Goal: Information Seeking & Learning: Find specific fact

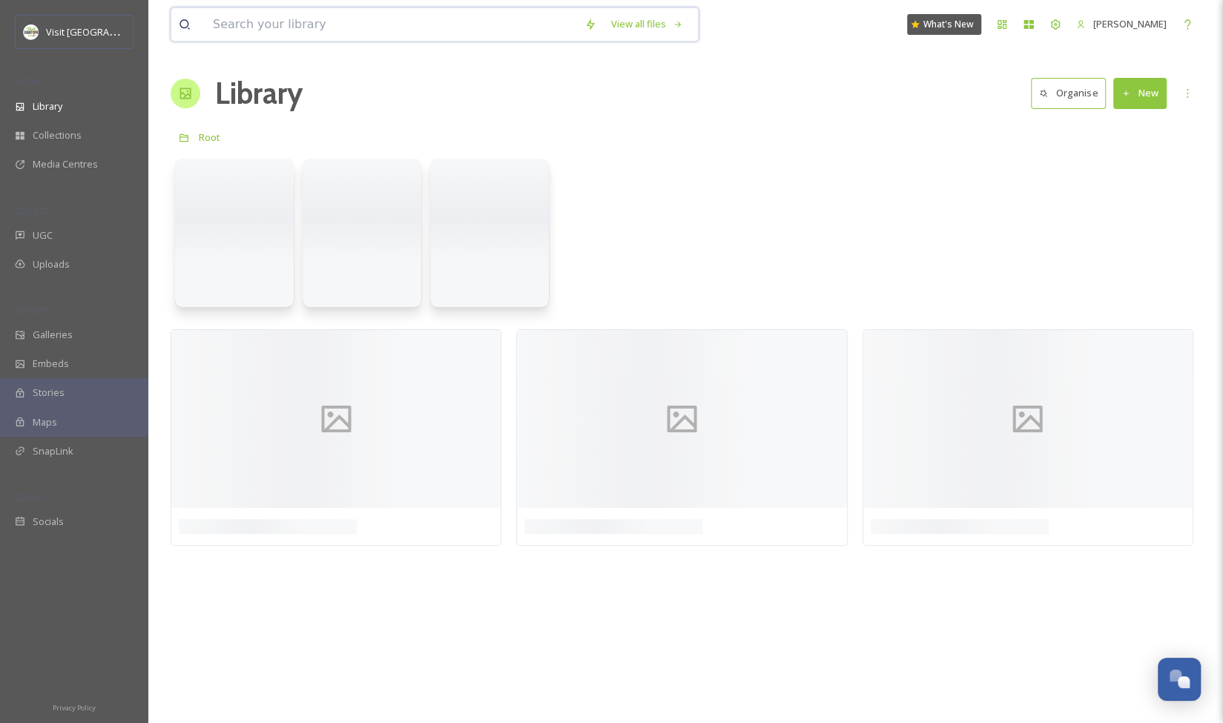
click at [291, 24] on input at bounding box center [390, 24] width 371 height 33
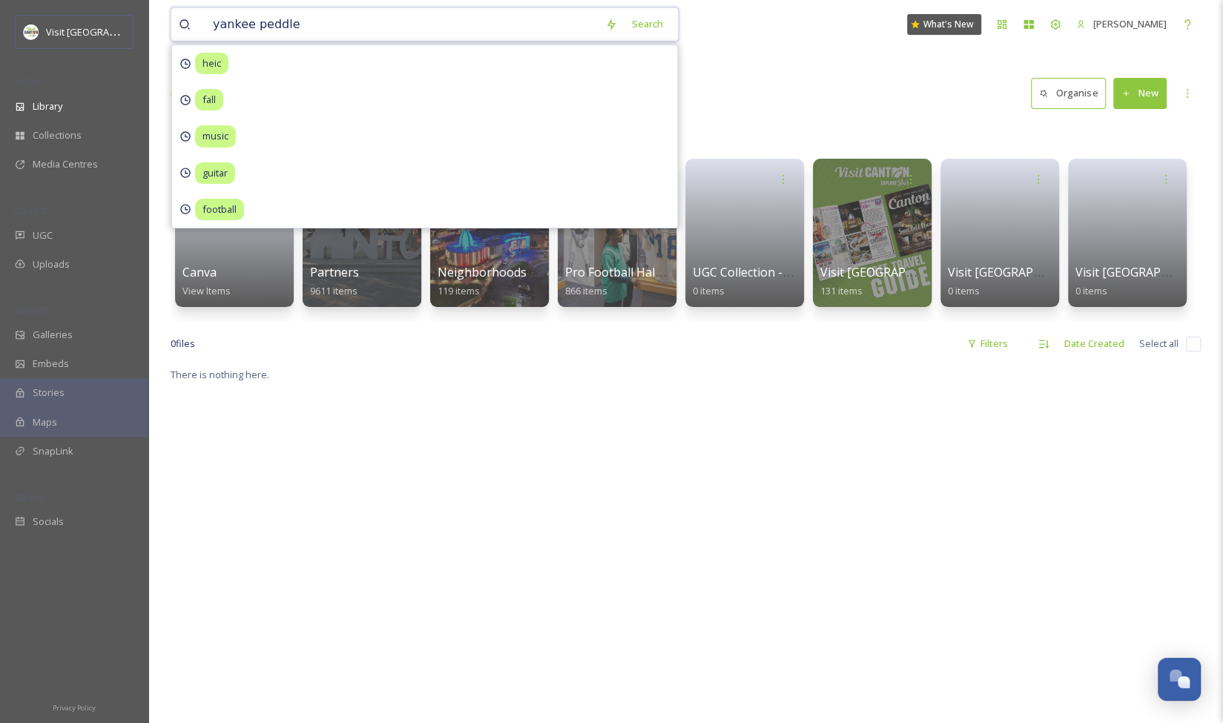
type input "yankee peddler"
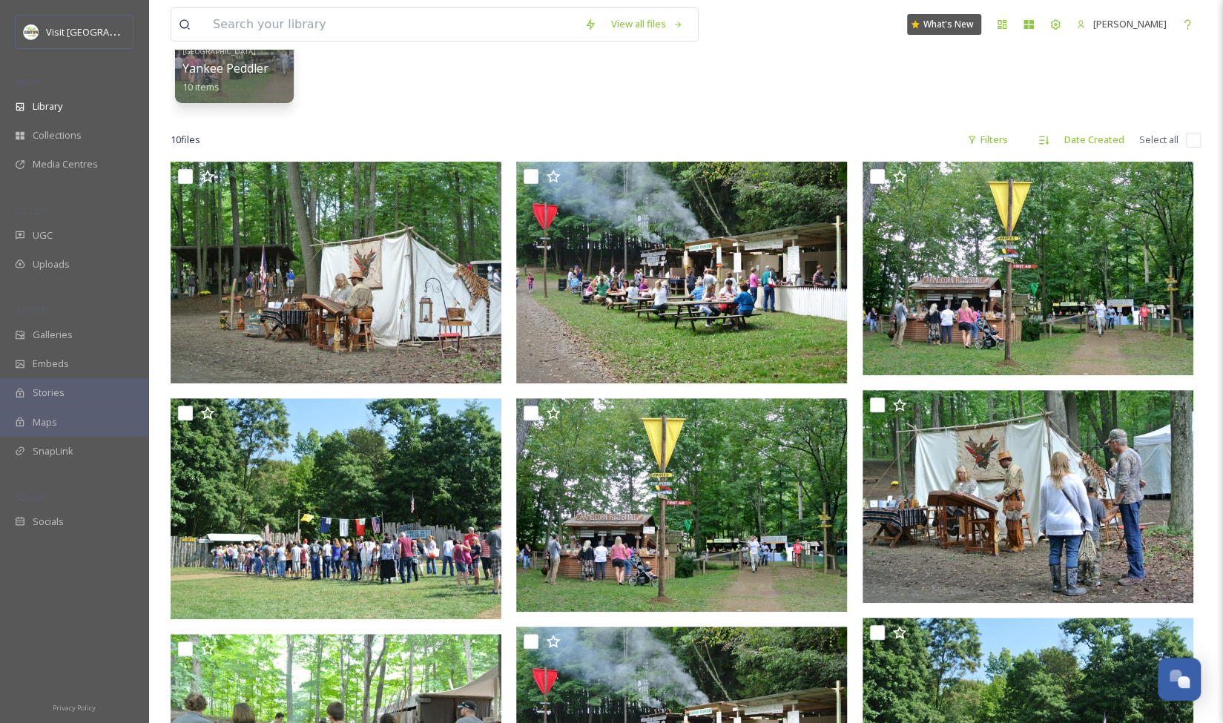
scroll to position [175, 0]
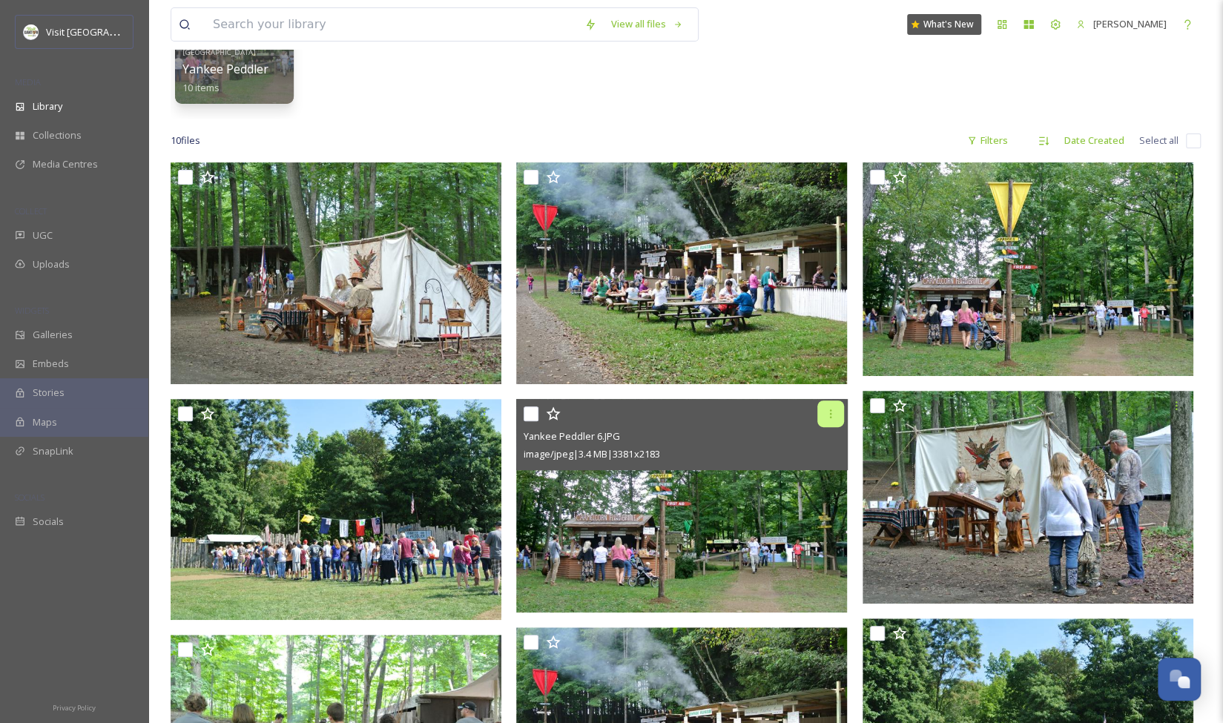
click at [834, 414] on icon at bounding box center [830, 414] width 12 height 12
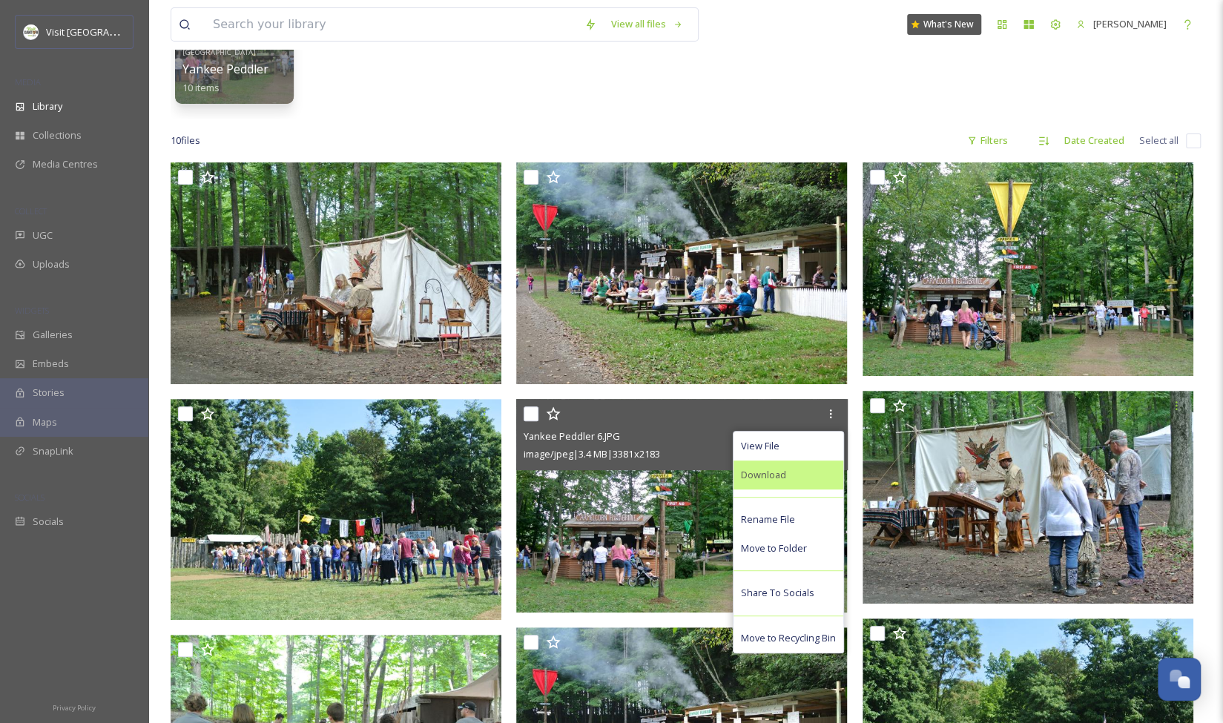
click at [787, 469] on div "Download" at bounding box center [788, 474] width 110 height 29
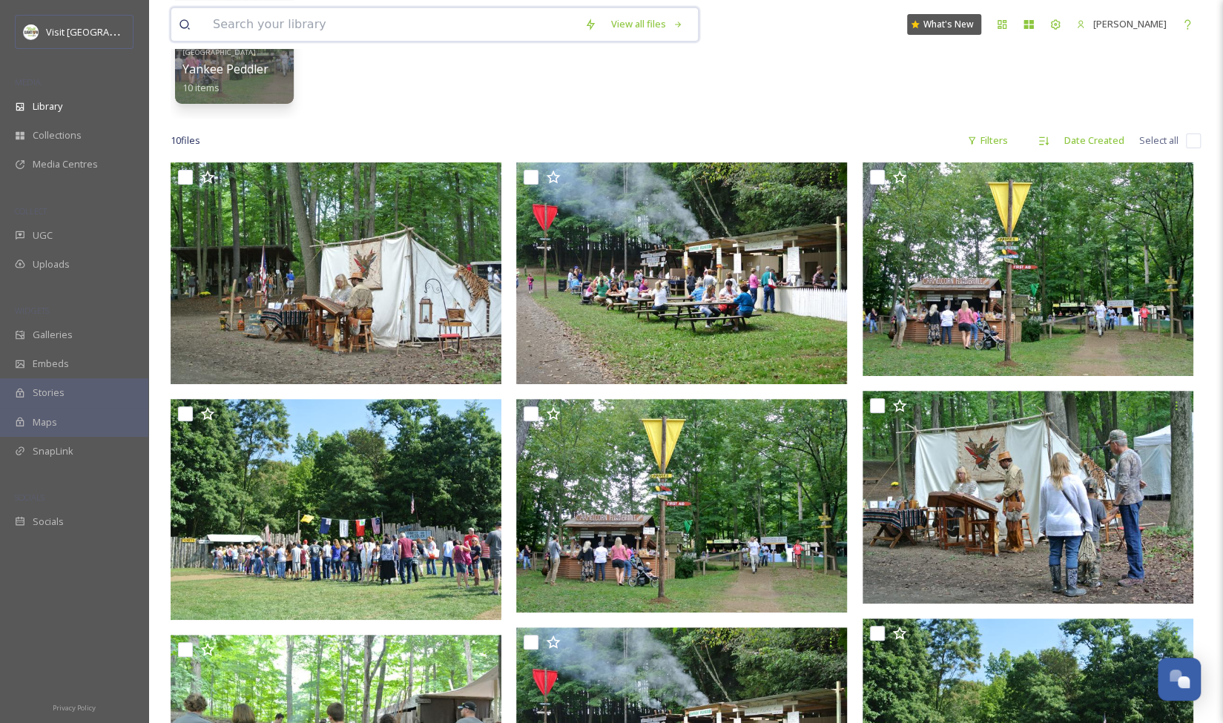
click at [359, 16] on input at bounding box center [390, 24] width 371 height 33
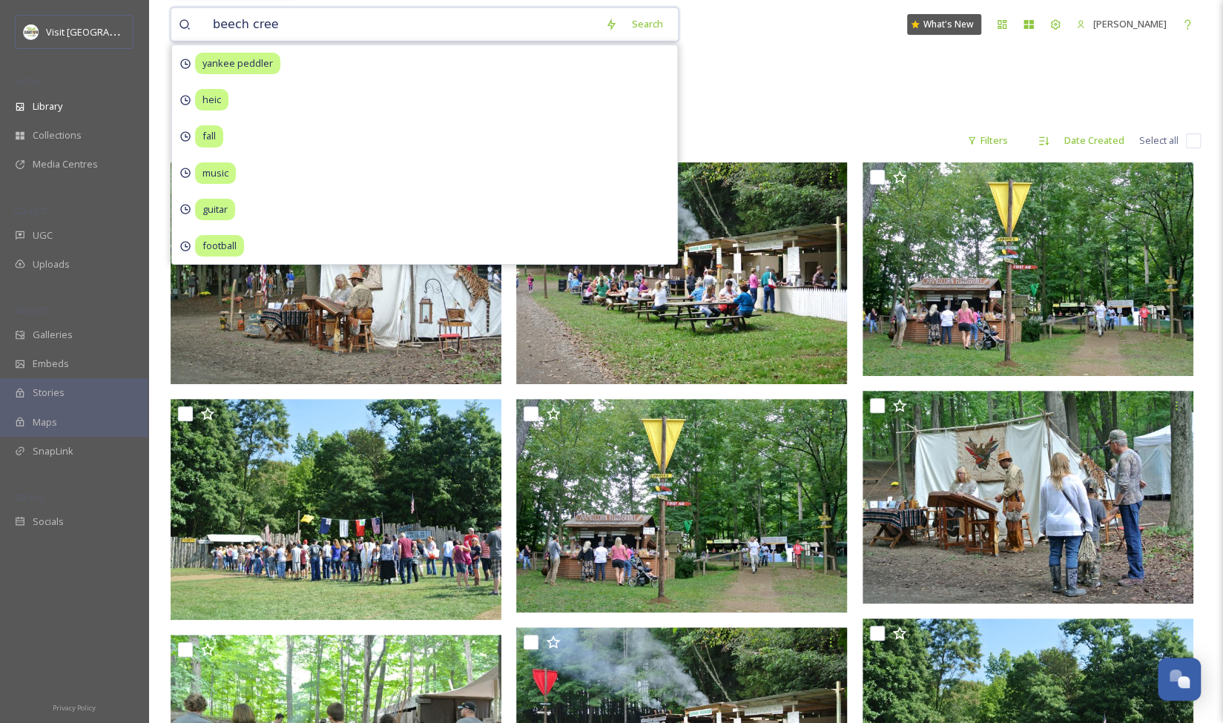
type input "beech creek"
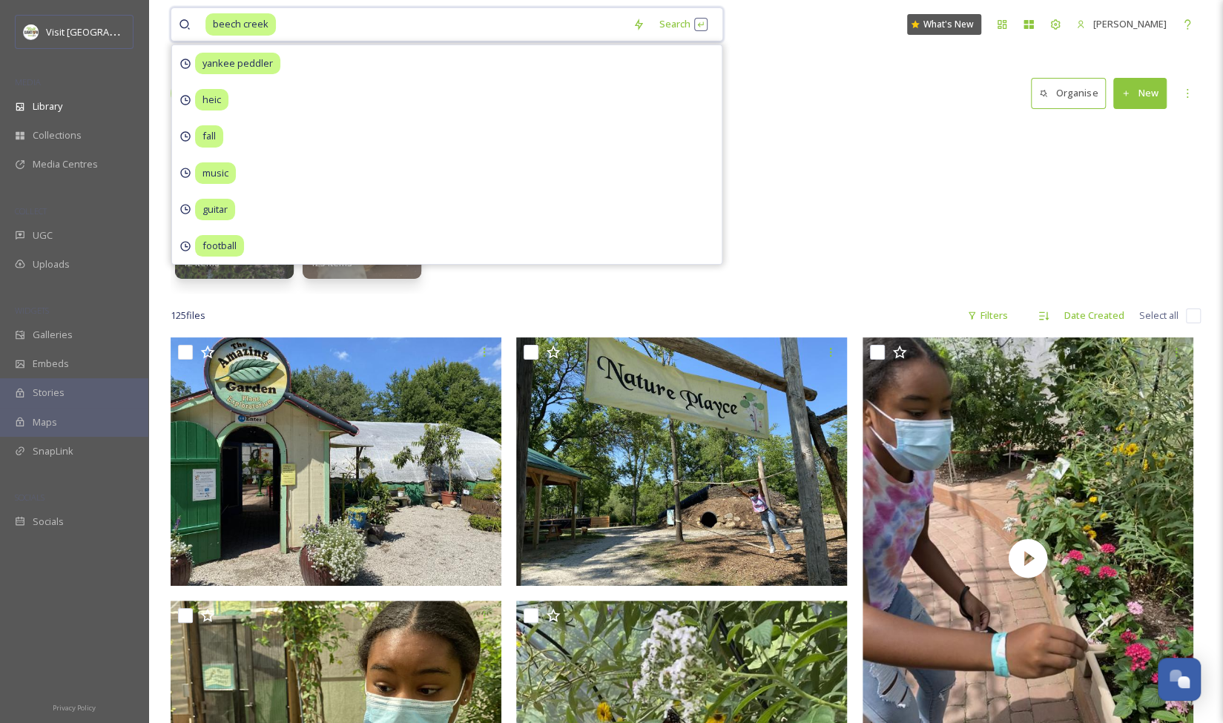
scroll to position [49, 0]
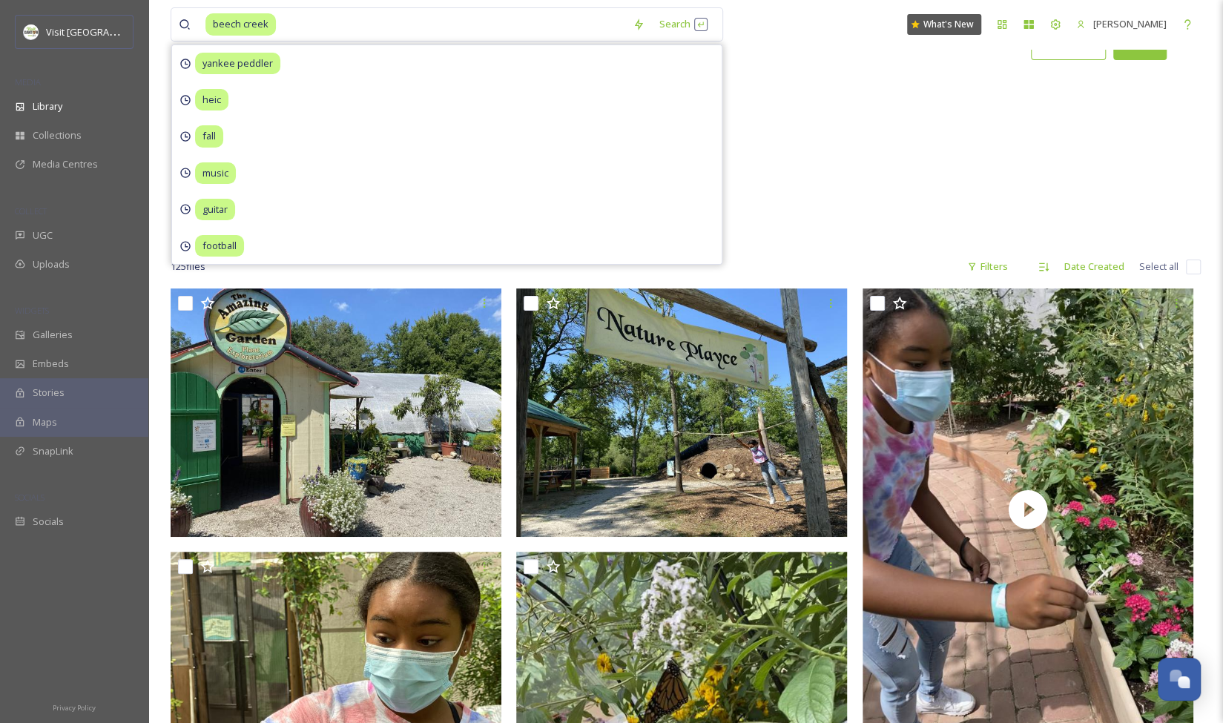
click at [821, 110] on div "Beech Creek Gardens Beech Creek 2020 12 items Partners Beech Creek Gardens 125 …" at bounding box center [686, 159] width 1030 height 171
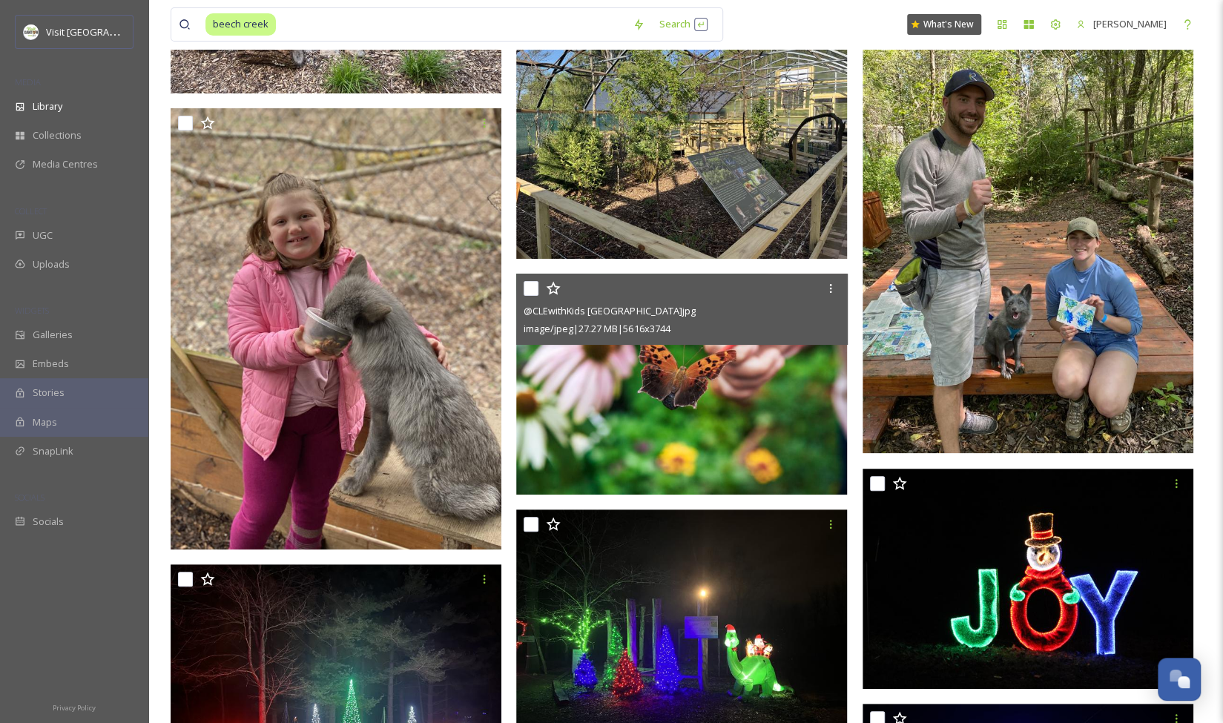
scroll to position [7147, 0]
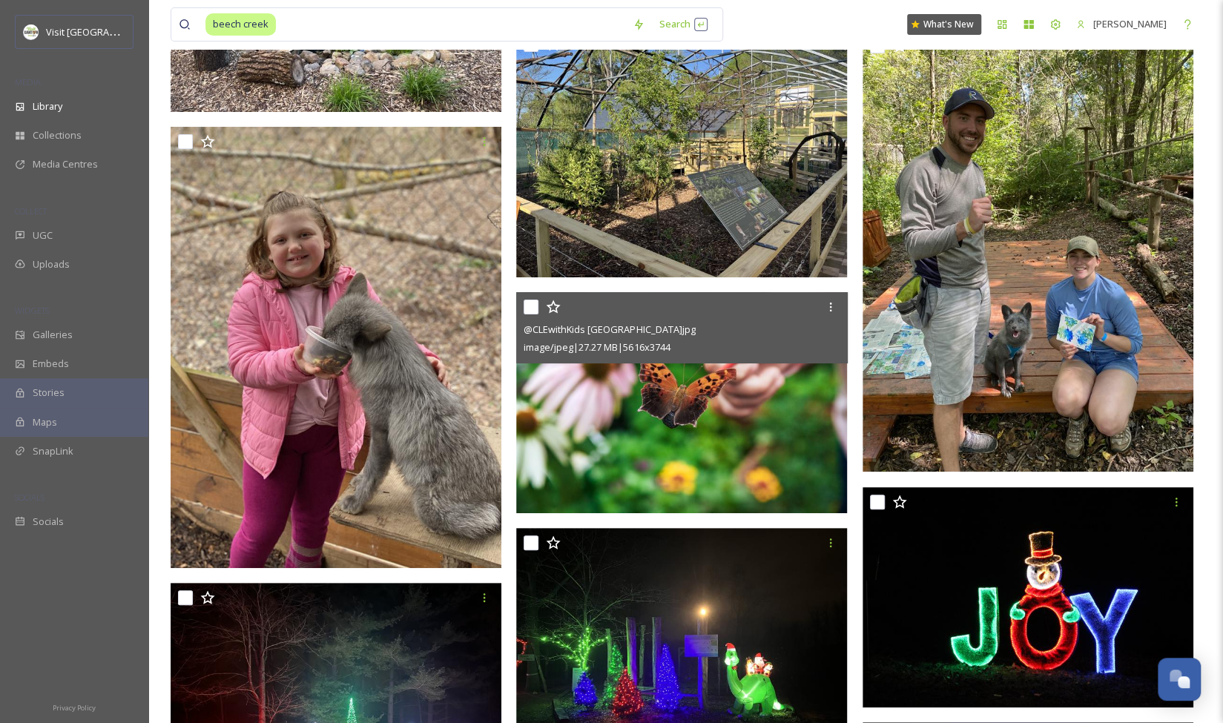
click at [744, 407] on img at bounding box center [681, 402] width 331 height 221
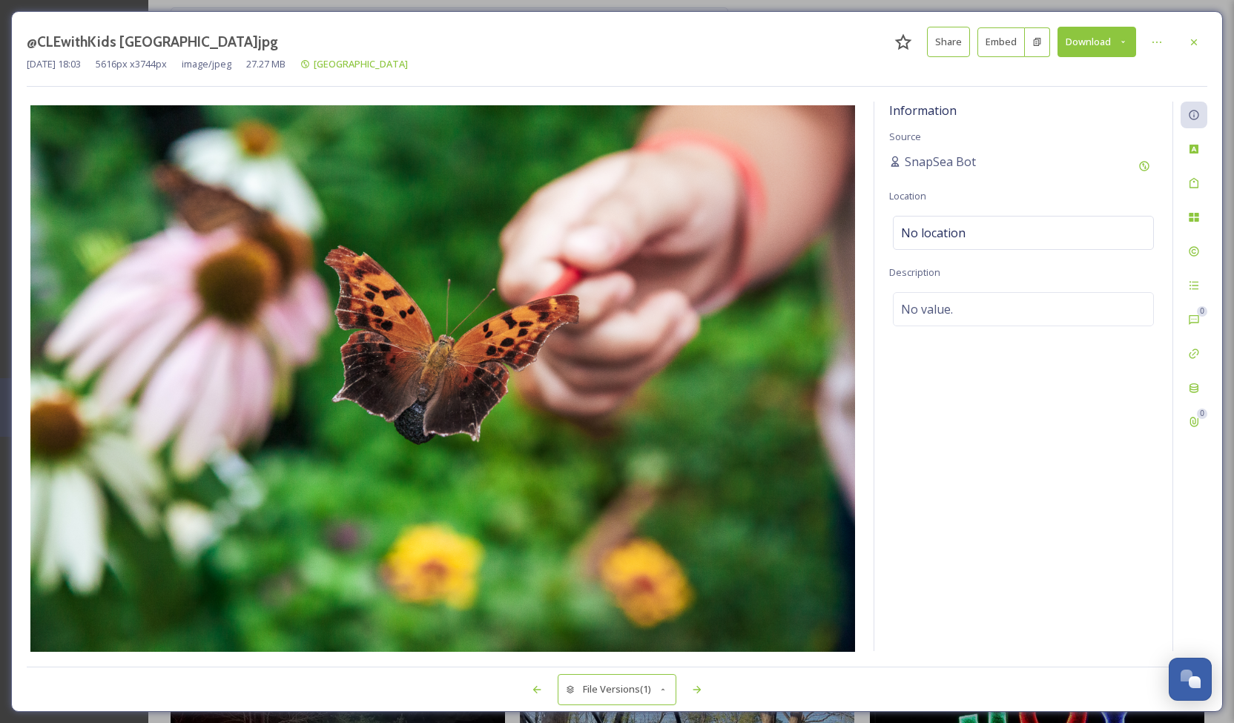
click at [1094, 44] on button "Download" at bounding box center [1096, 42] width 79 height 30
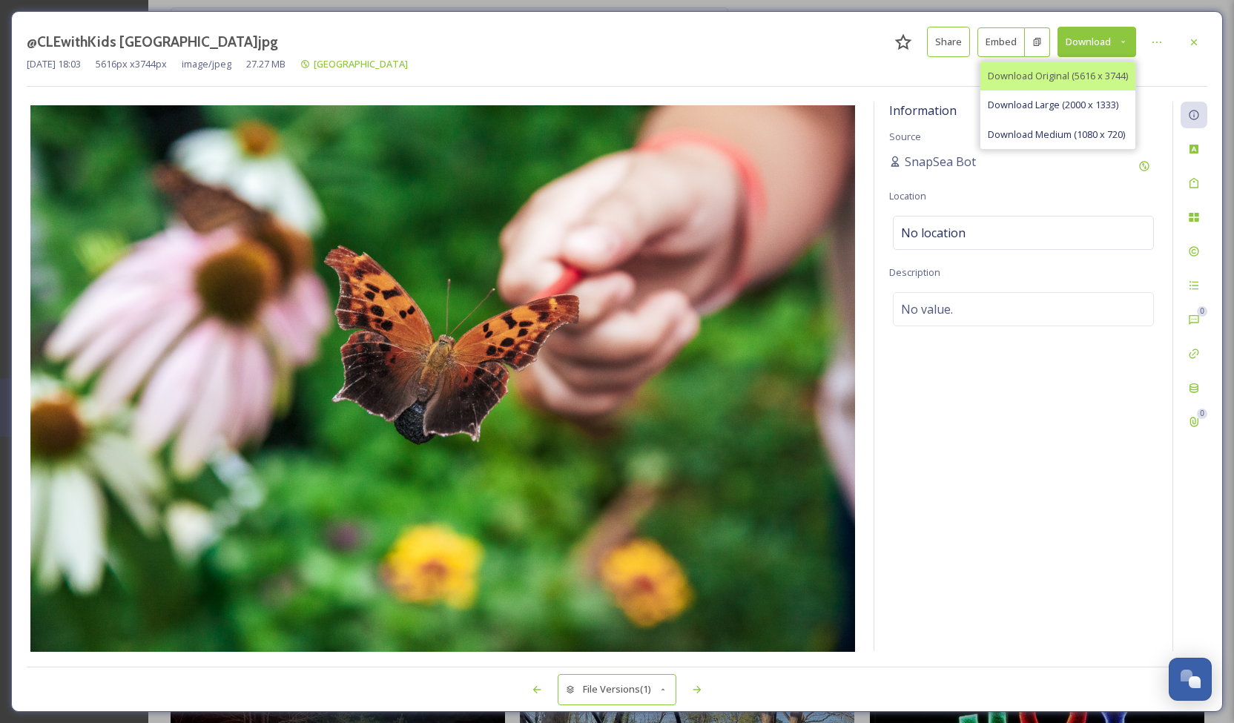
click at [1081, 70] on span "Download Original (5616 x 3744)" at bounding box center [1058, 76] width 140 height 14
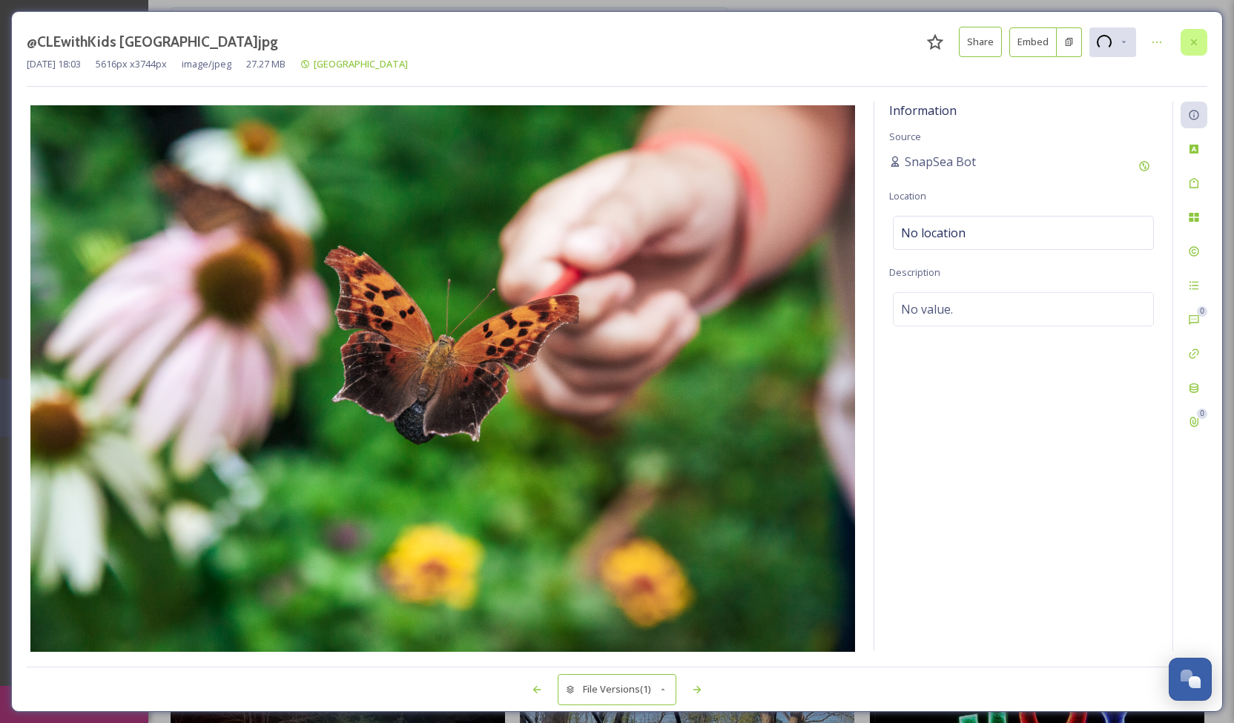
click at [1201, 44] on div at bounding box center [1193, 42] width 27 height 27
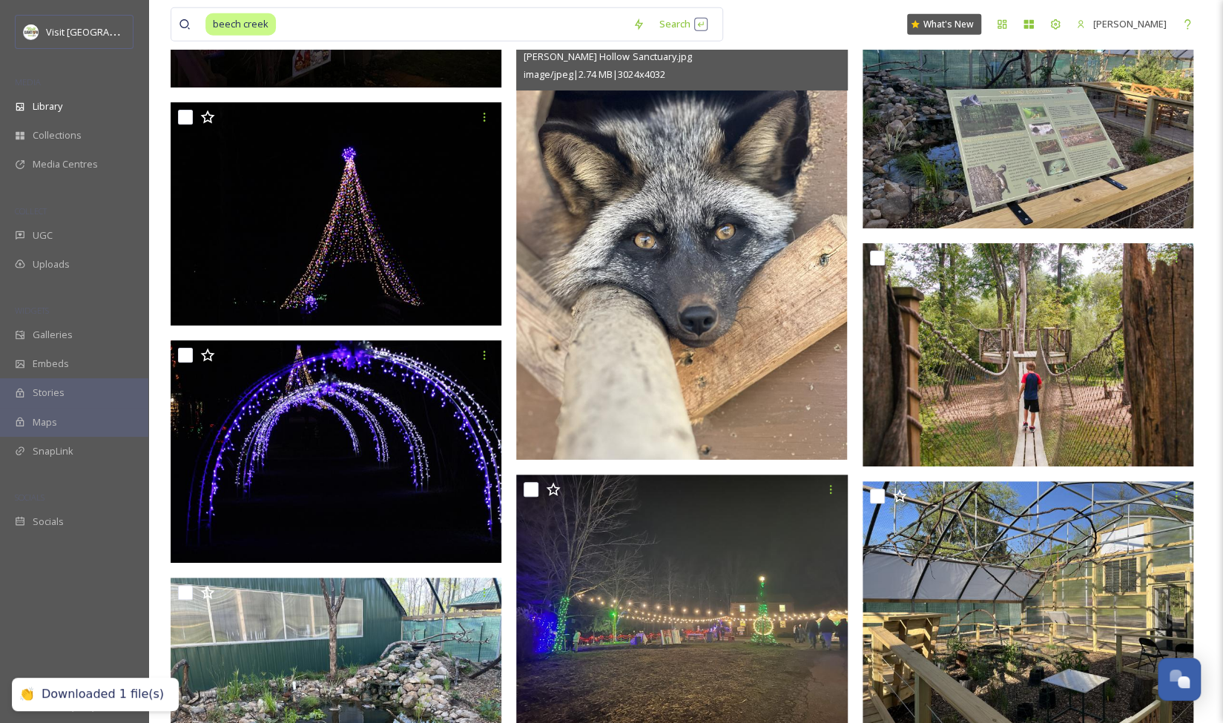
scroll to position [6392, 0]
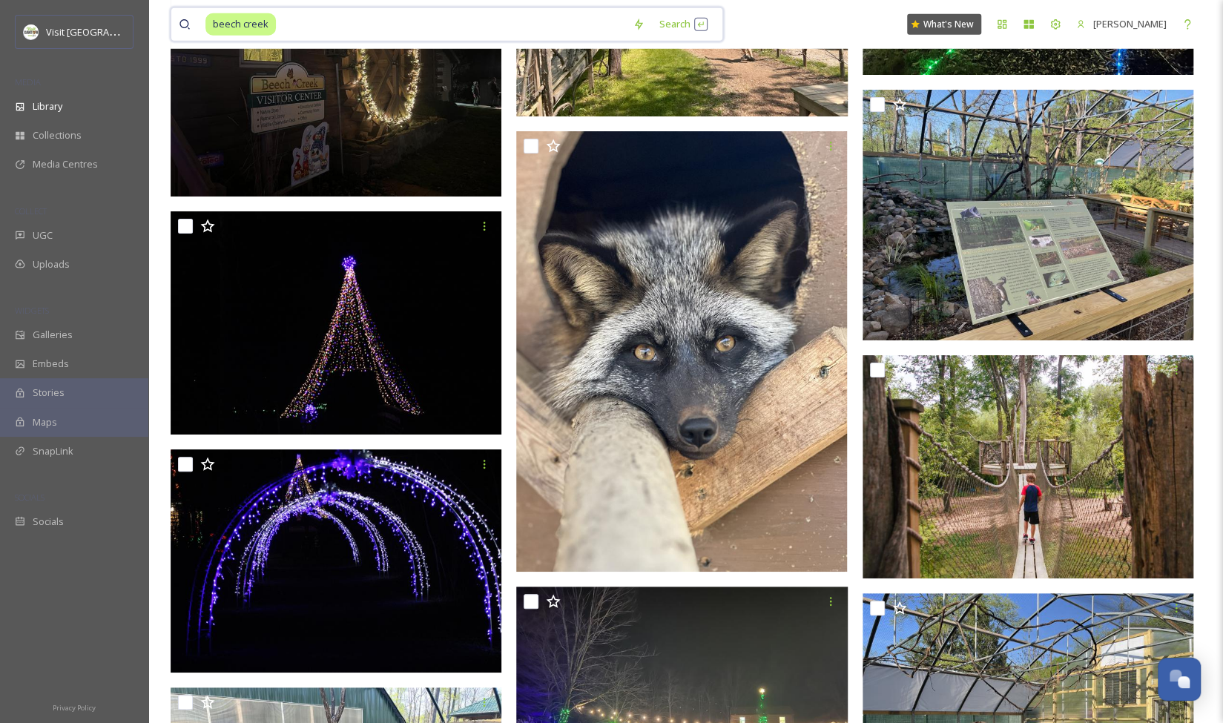
click at [408, 25] on input at bounding box center [451, 24] width 348 height 33
type input "b"
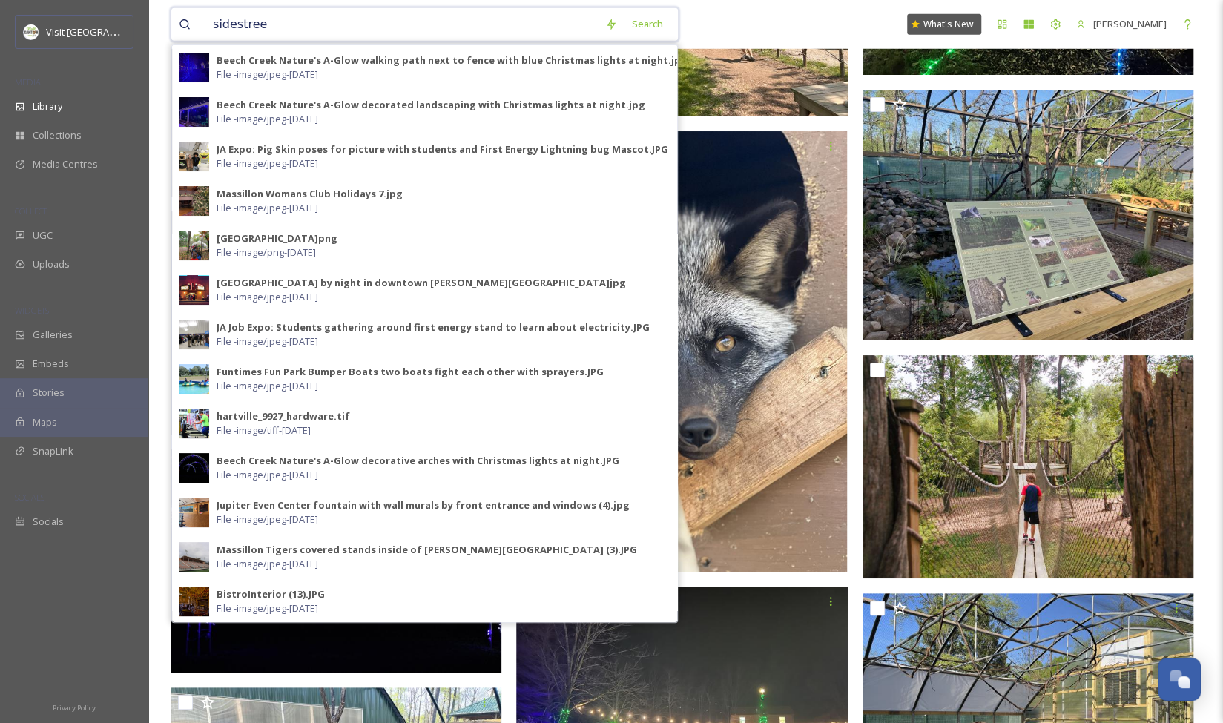
type input "sidestreet"
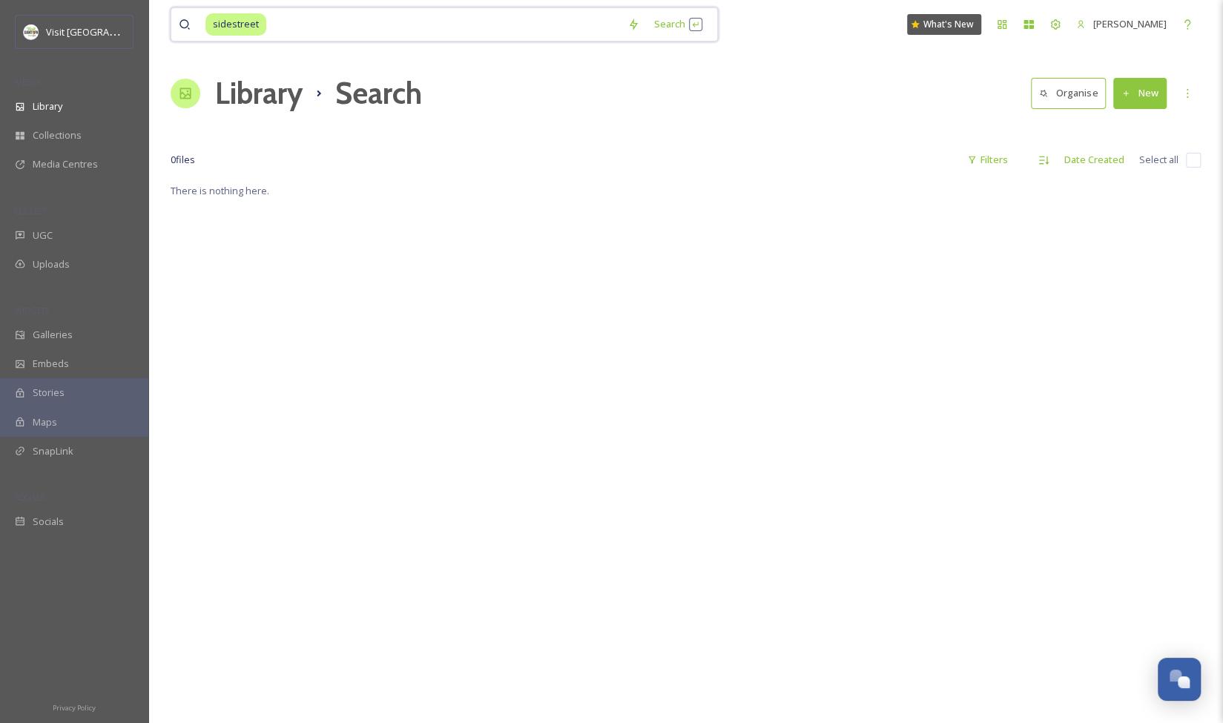
click at [346, 33] on input at bounding box center [444, 24] width 352 height 33
type input "s"
type input "720"
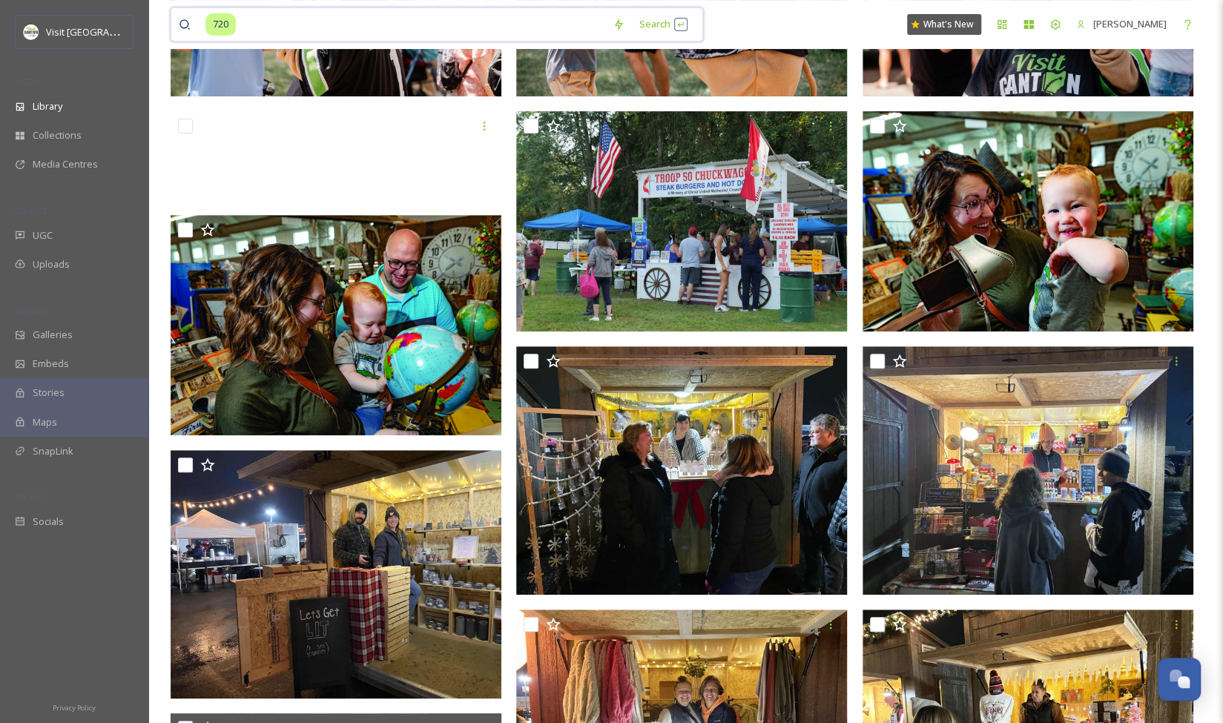
scroll to position [277, 0]
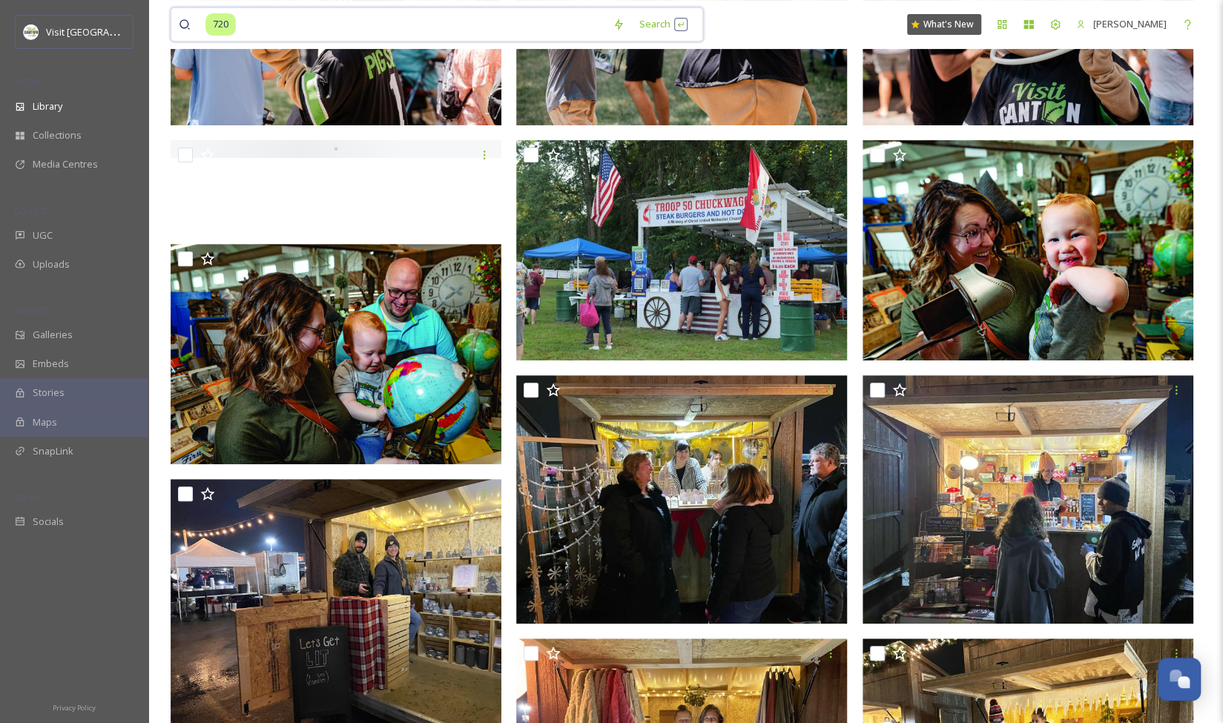
click at [377, 24] on input at bounding box center [421, 24] width 368 height 33
type input "7"
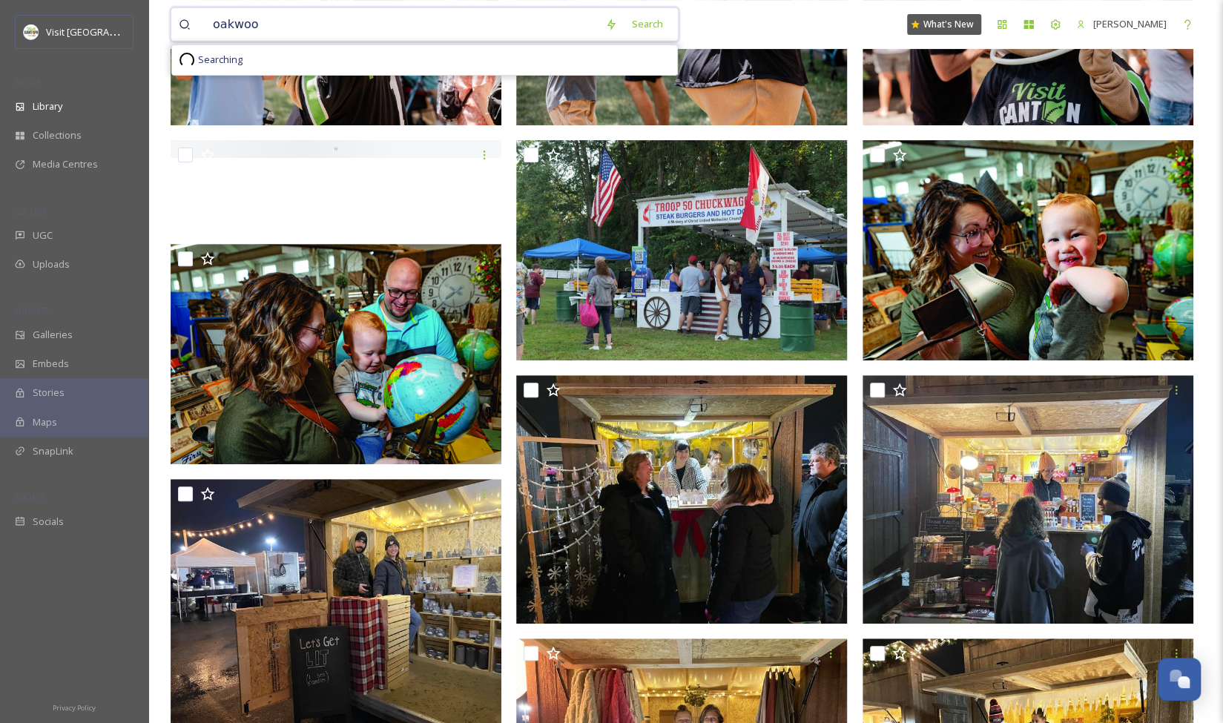
type input "oakwood"
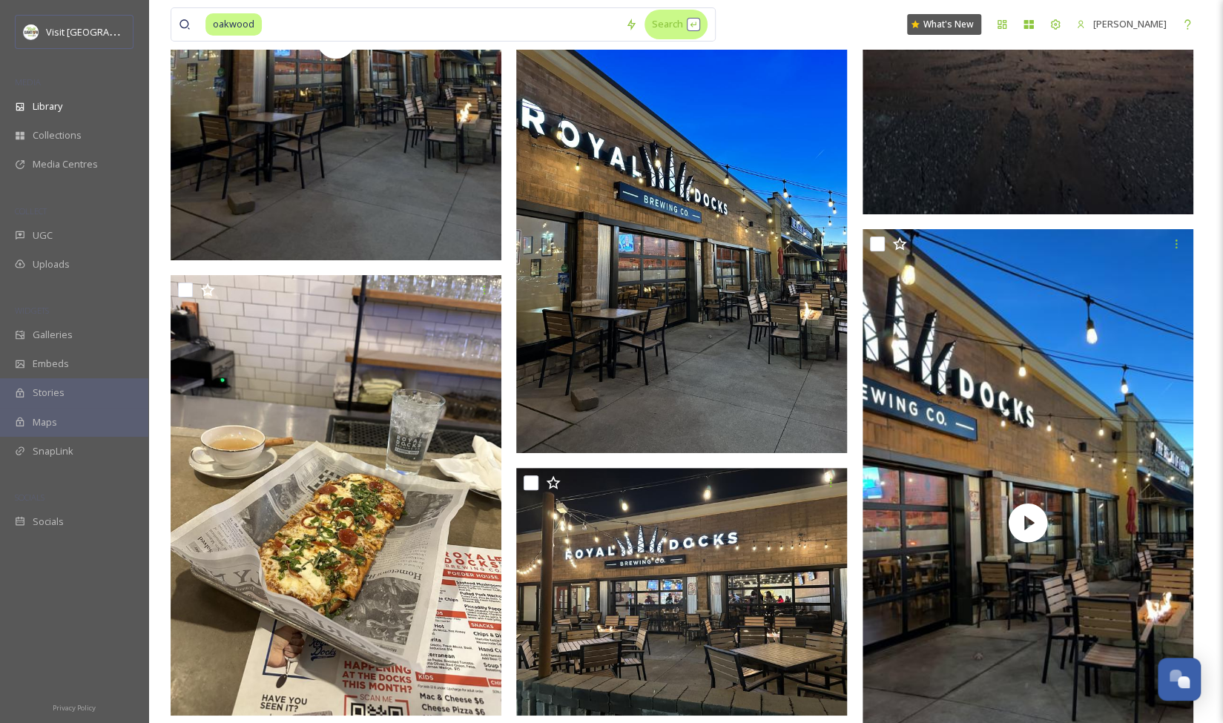
scroll to position [3406, 0]
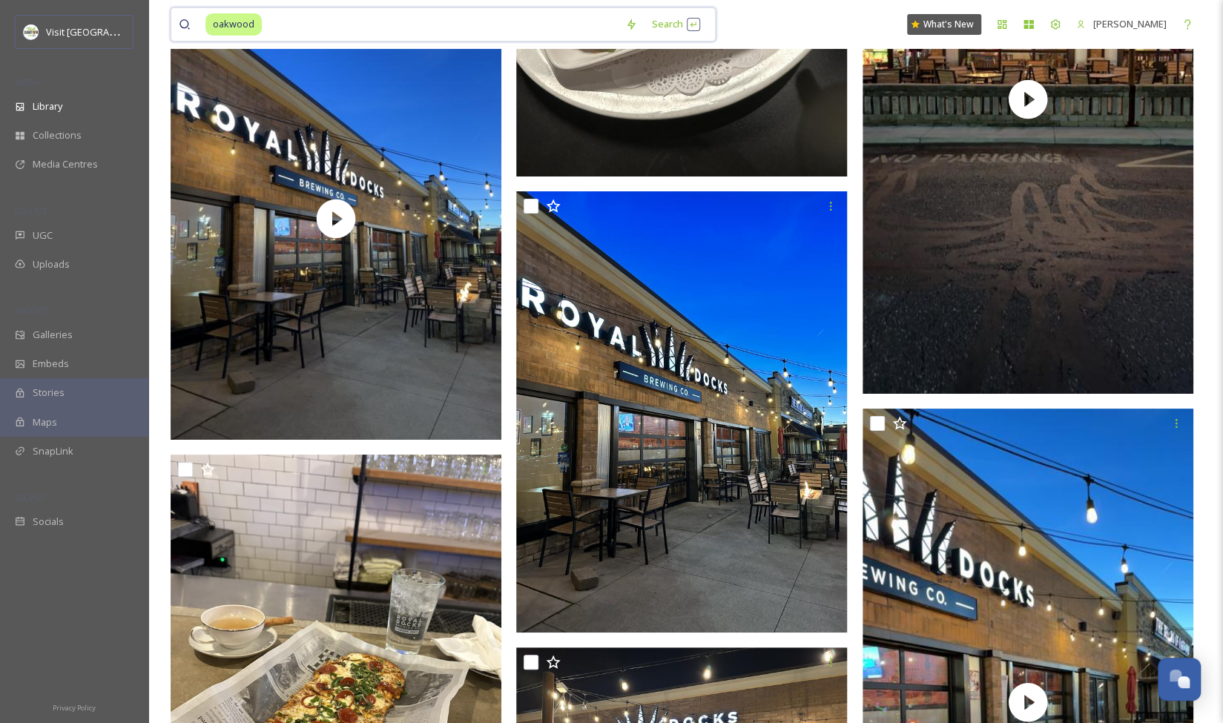
click at [277, 23] on input at bounding box center [440, 24] width 354 height 33
type input "o"
type input "[PERSON_NAME]"
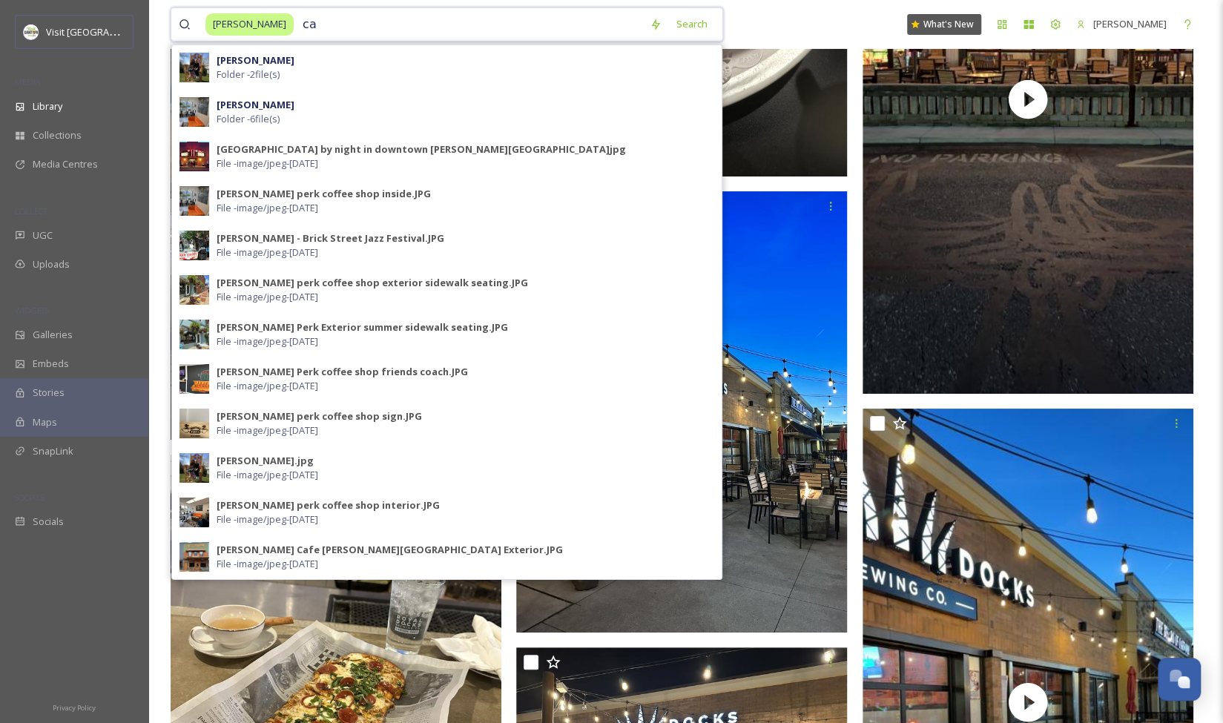
type input "car"
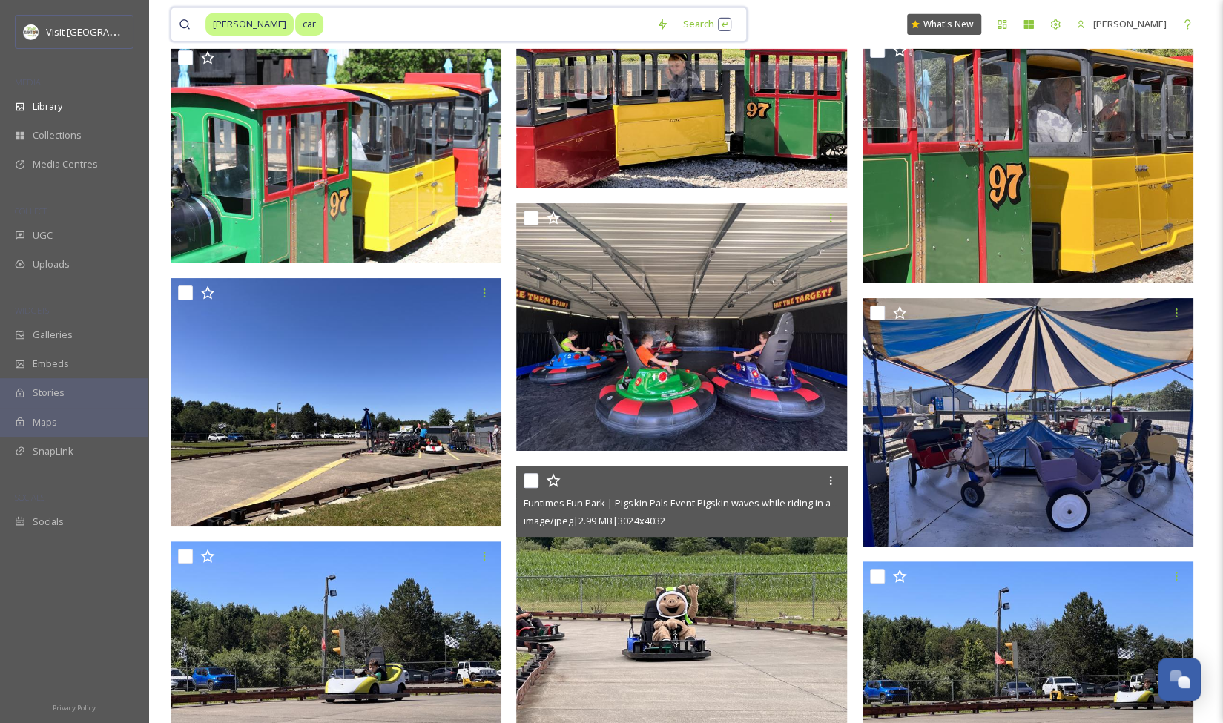
scroll to position [3047, 0]
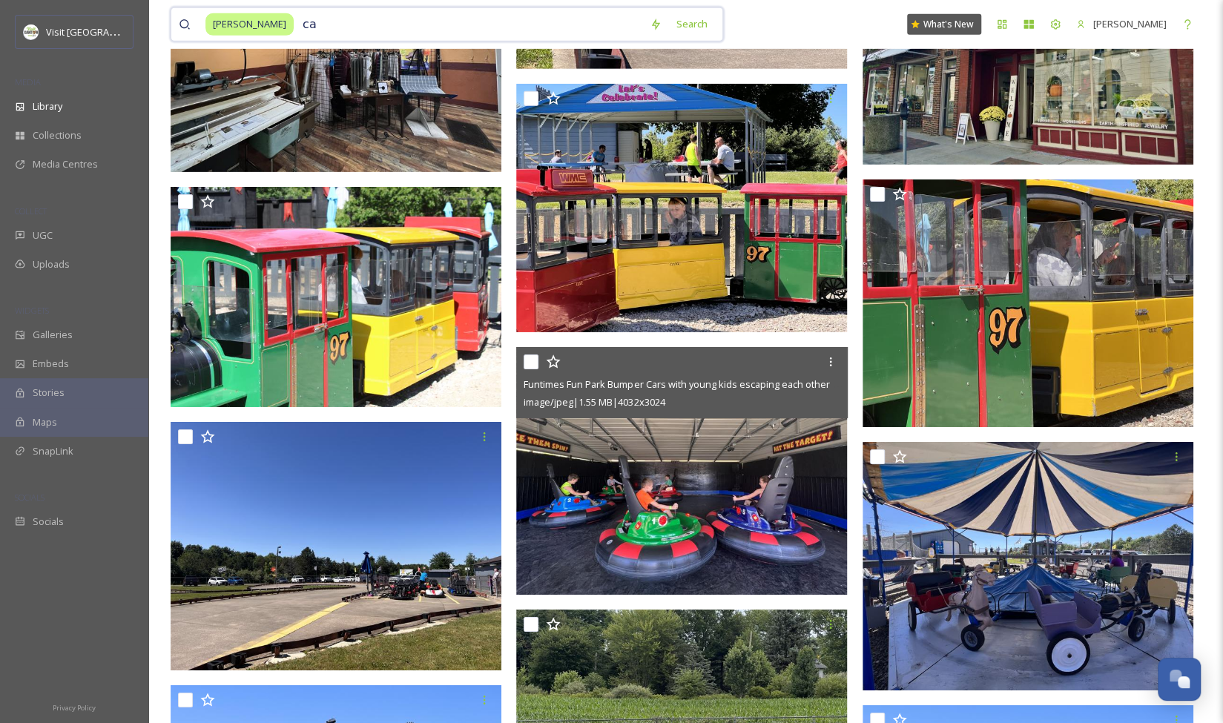
type input "c"
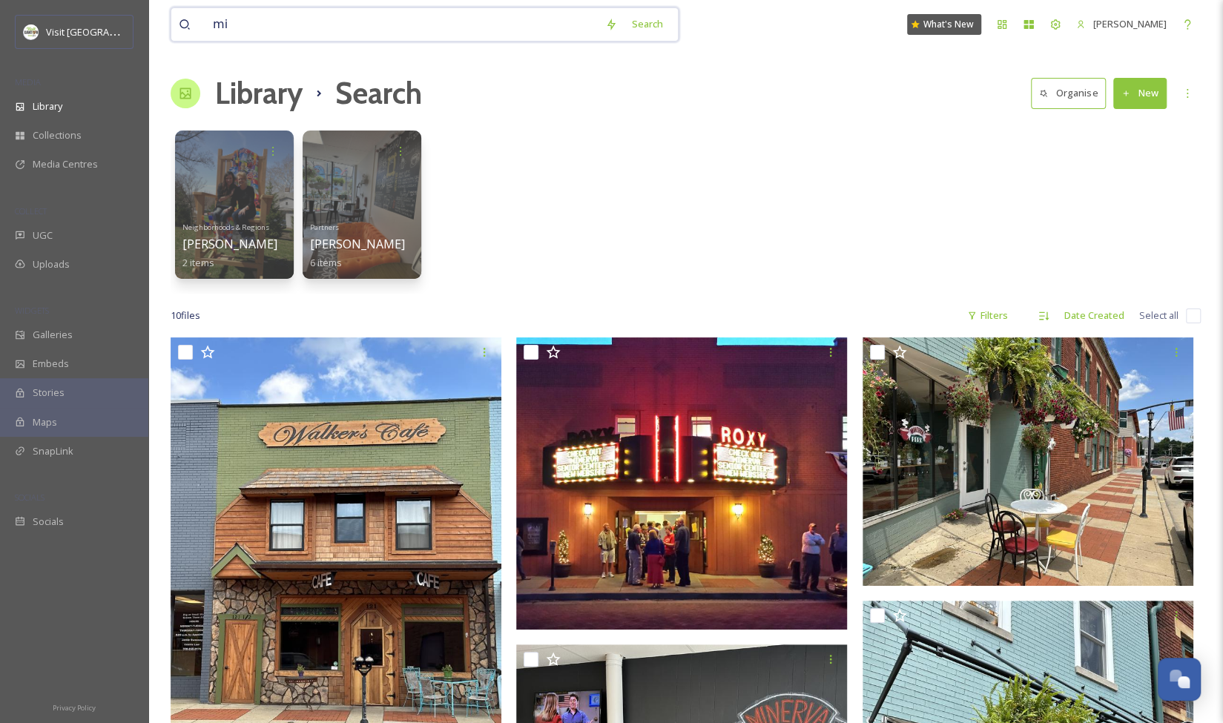
type input "m"
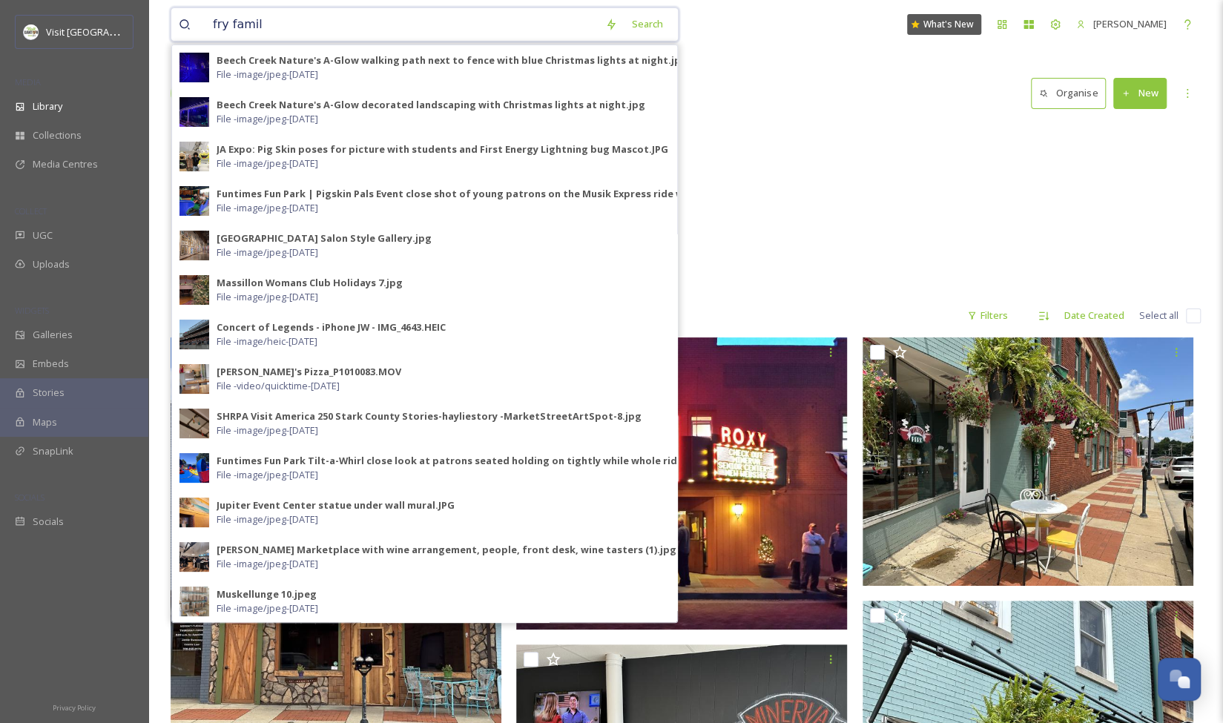
type input "fry family"
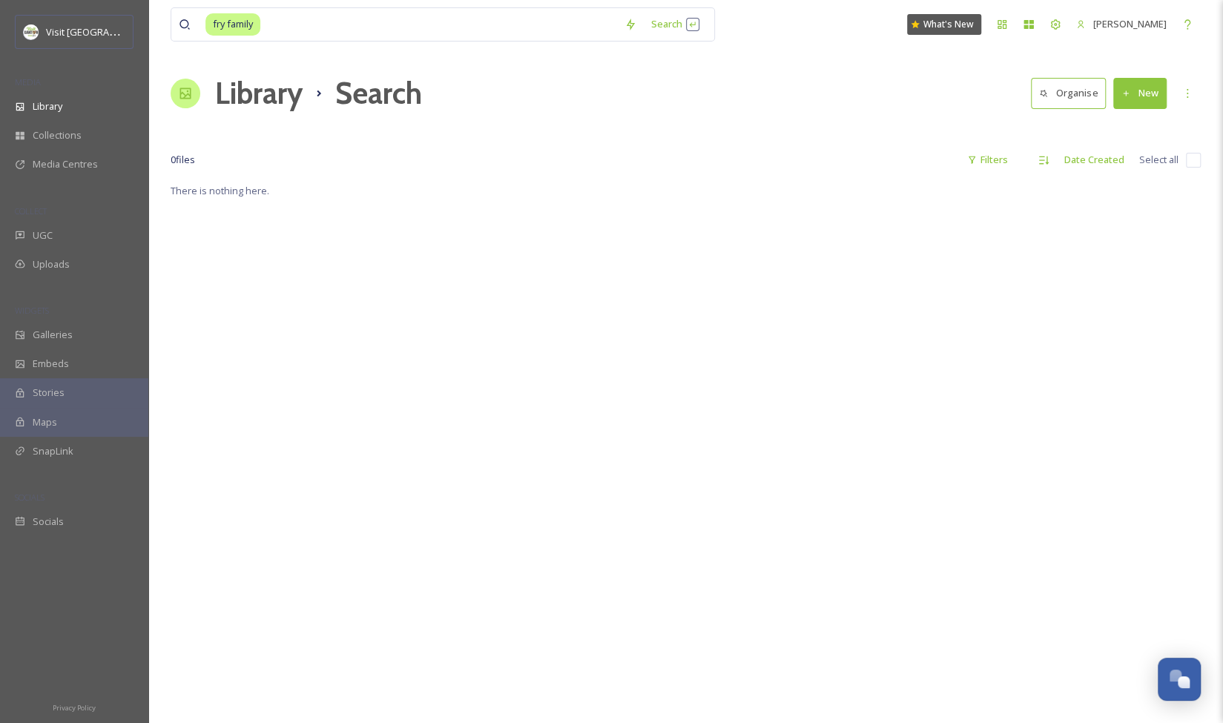
click at [826, 100] on div "Library Search Organise New" at bounding box center [686, 93] width 1030 height 44
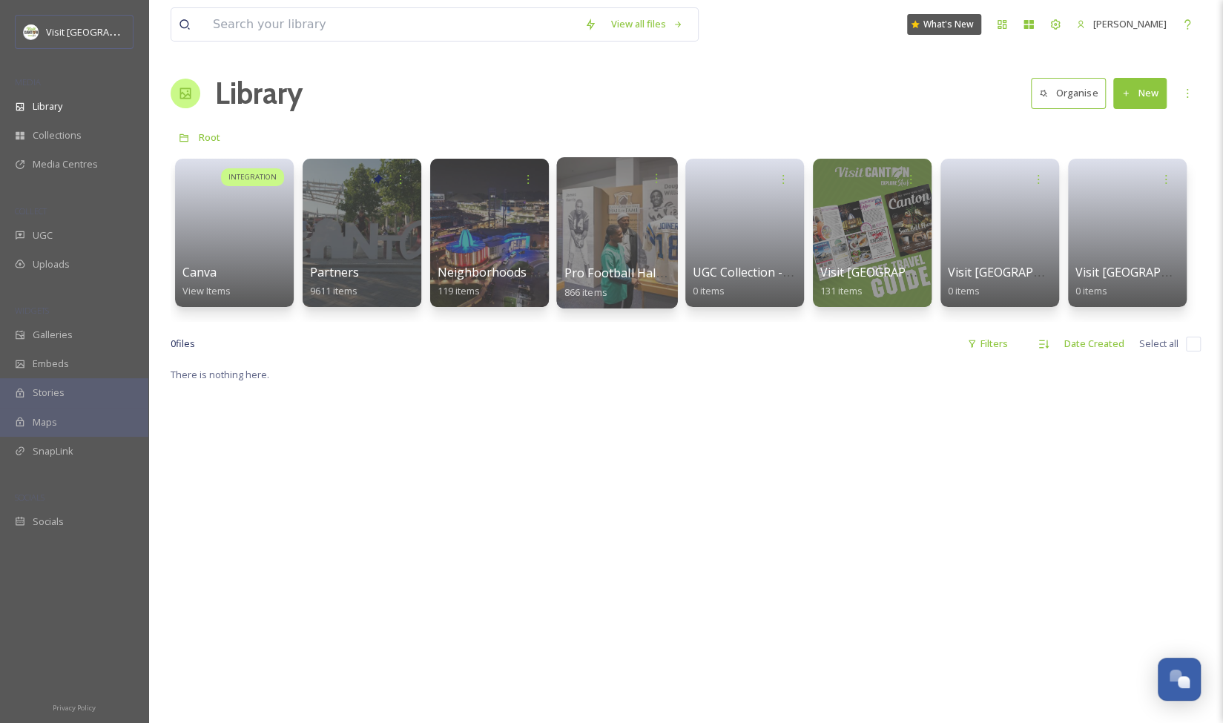
click at [604, 234] on div at bounding box center [616, 232] width 121 height 151
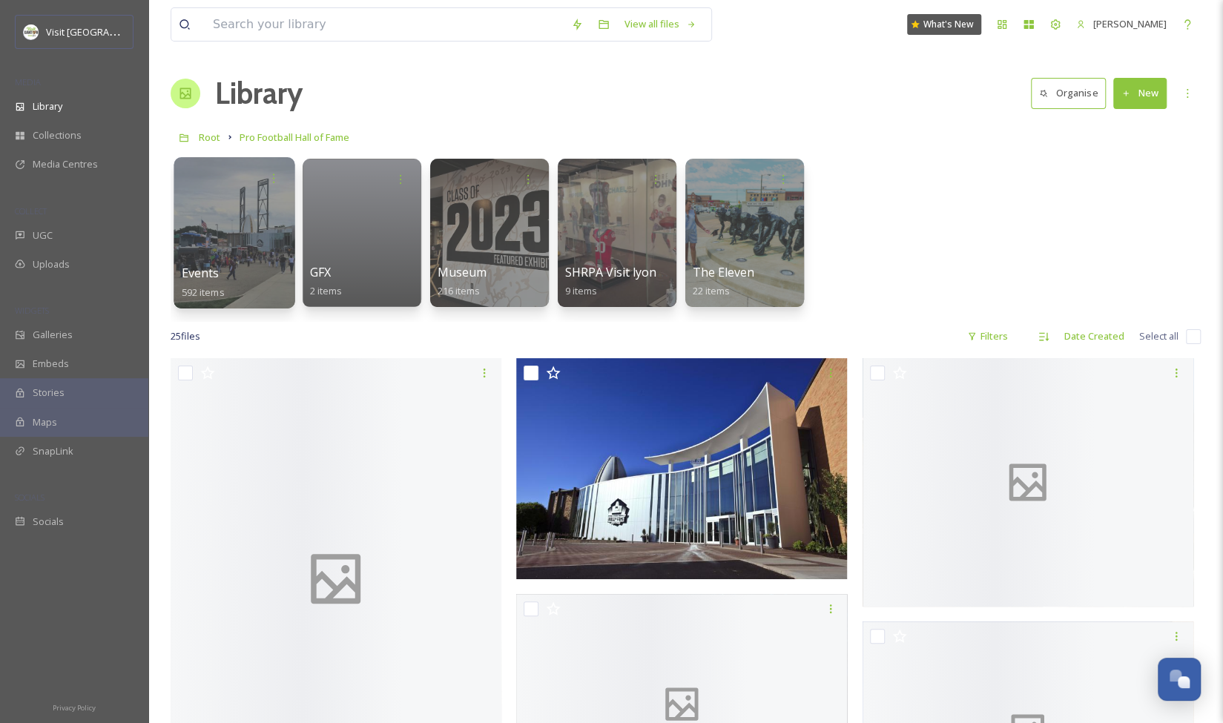
click at [238, 251] on div at bounding box center [233, 232] width 121 height 151
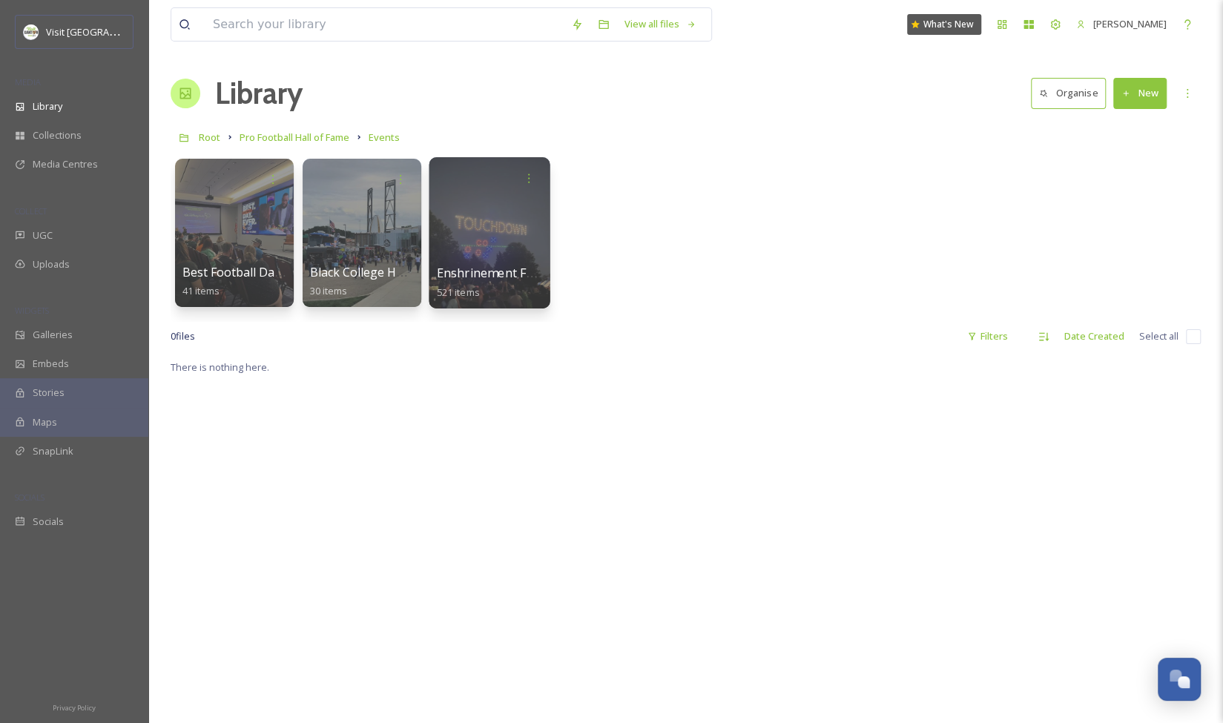
click at [483, 224] on div at bounding box center [489, 232] width 121 height 151
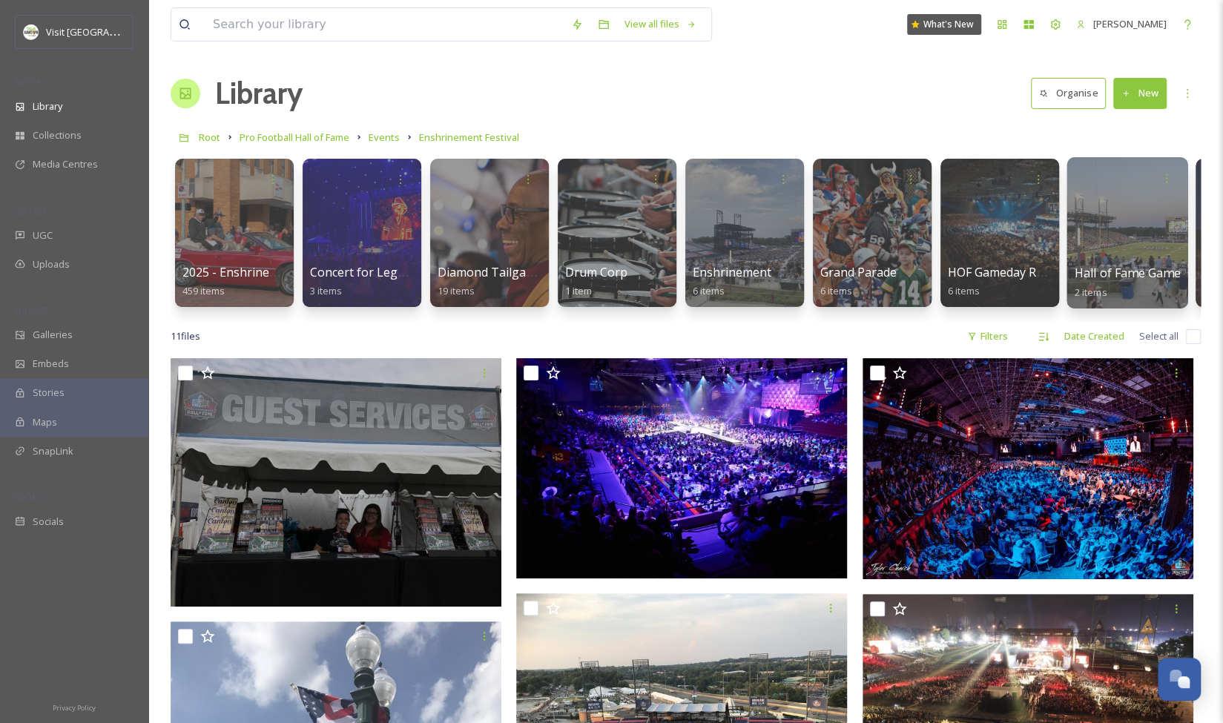
scroll to position [0, 118]
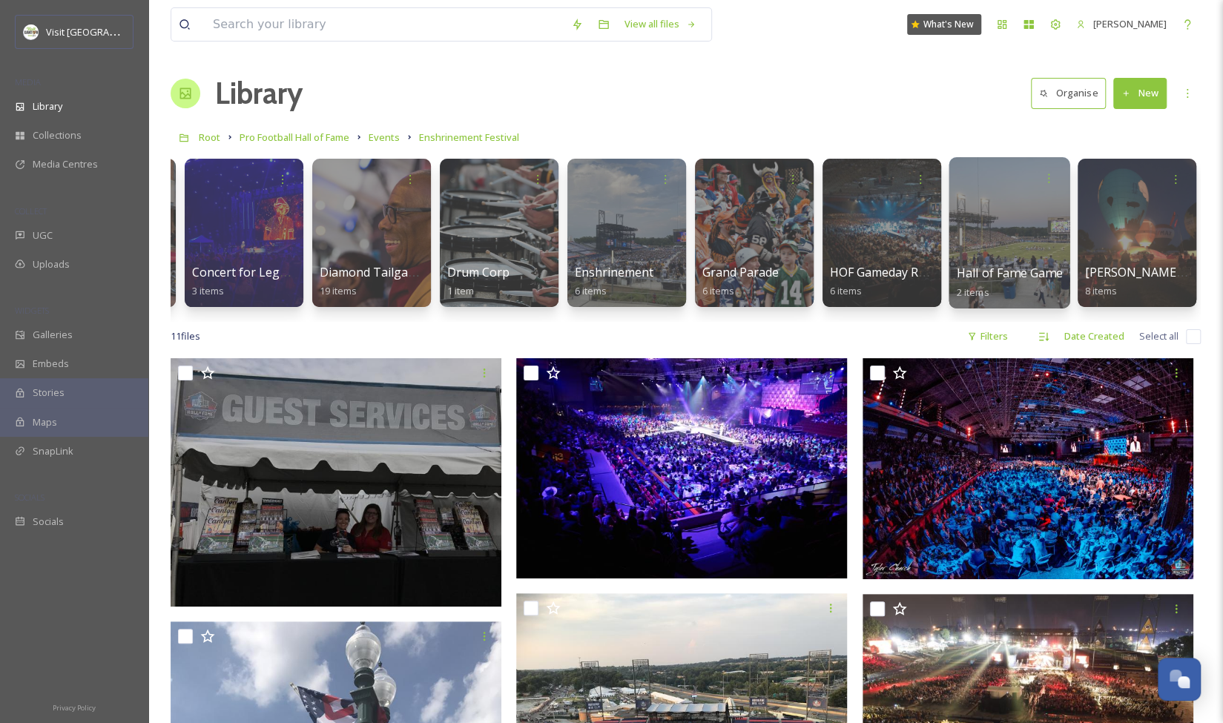
click at [1019, 245] on div at bounding box center [1008, 232] width 121 height 151
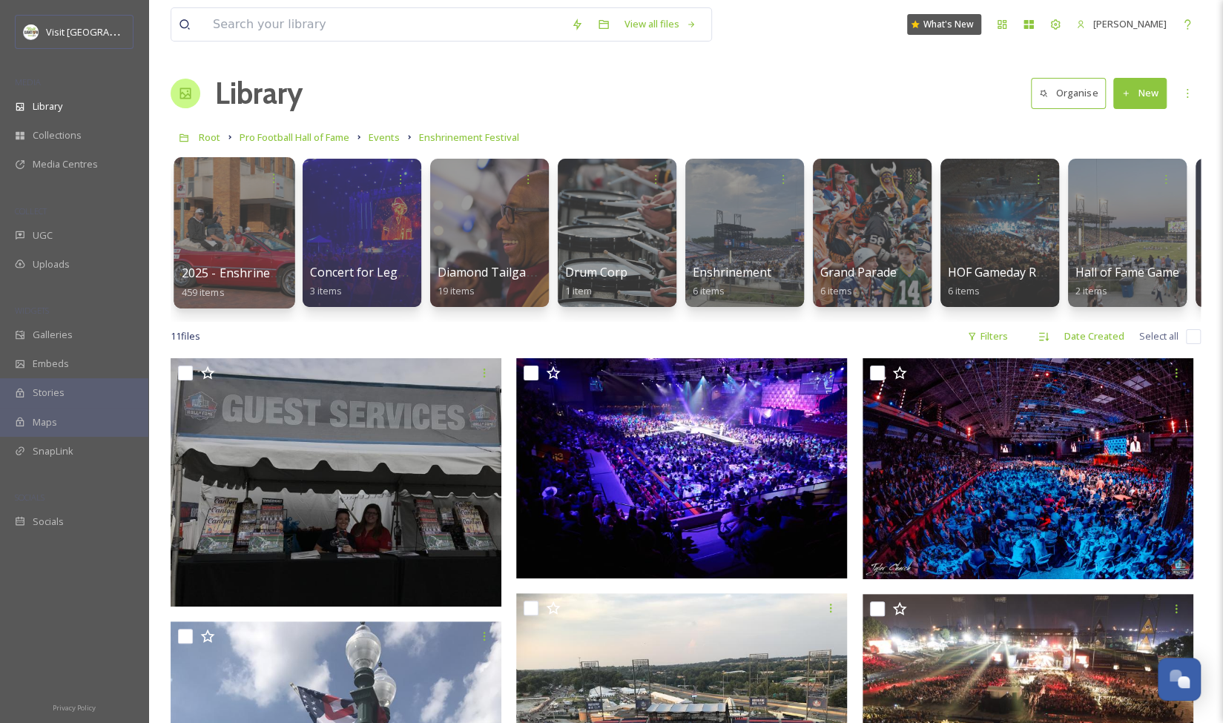
click at [231, 254] on div at bounding box center [233, 232] width 121 height 151
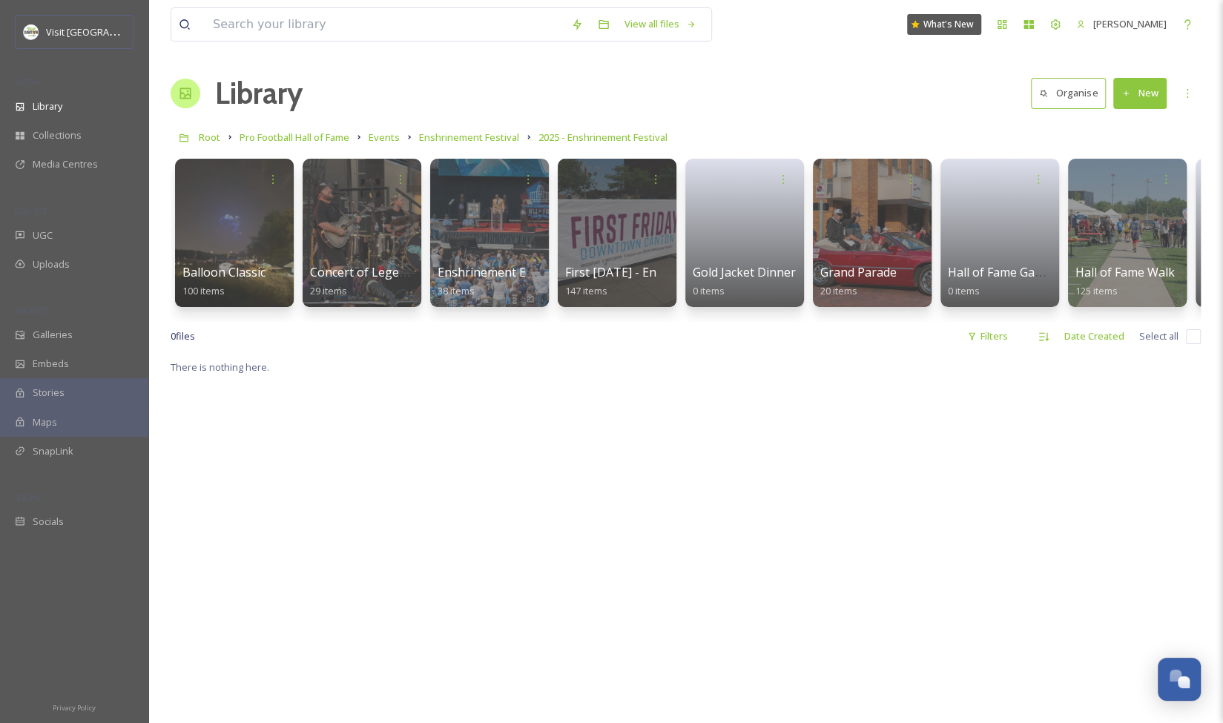
scroll to position [0, 118]
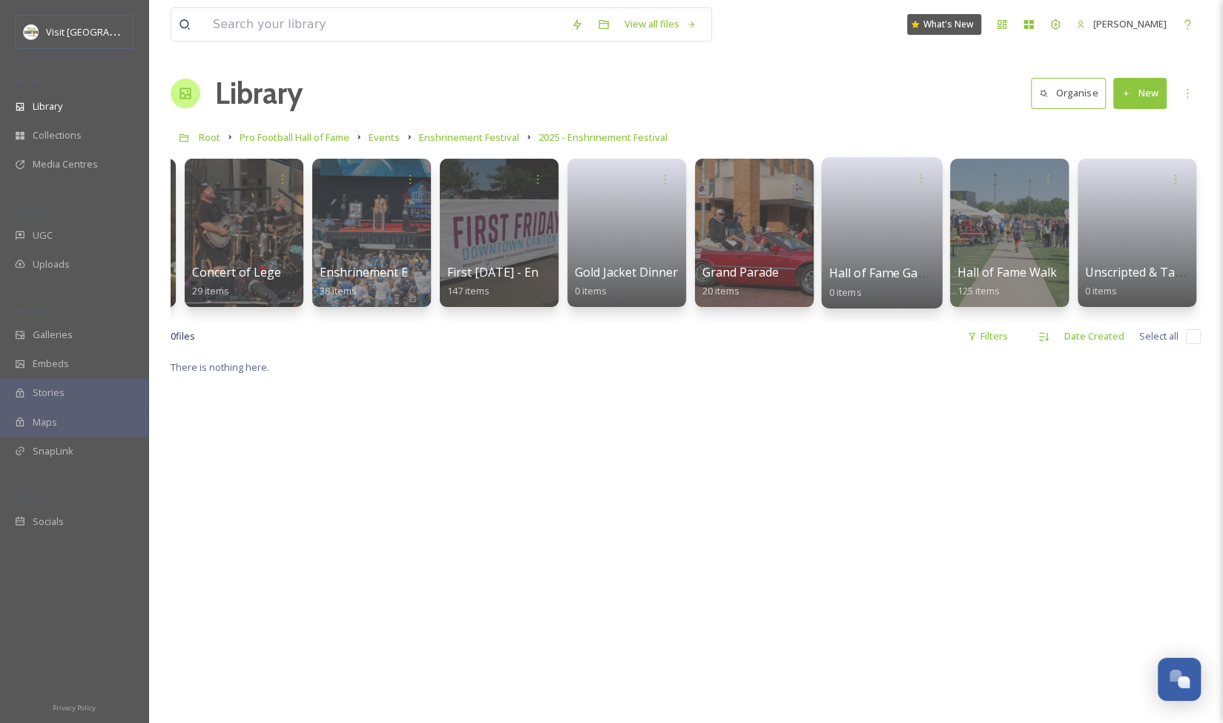
click at [887, 223] on link at bounding box center [882, 228] width 106 height 72
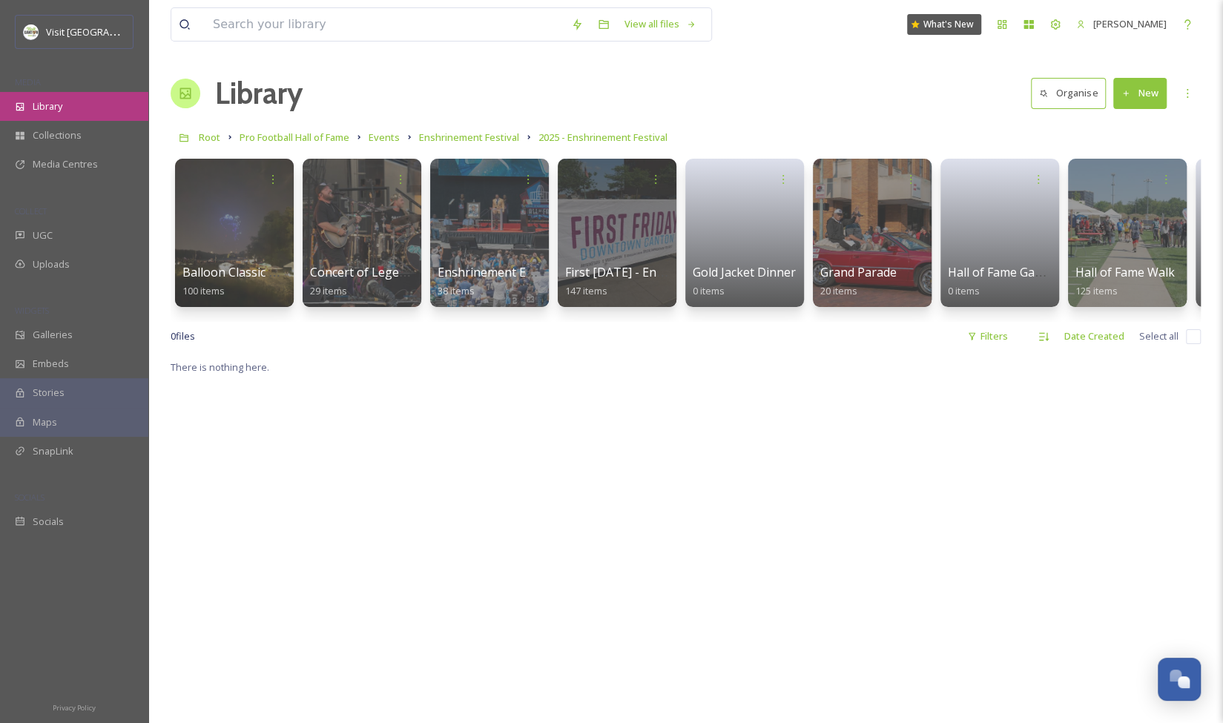
click at [52, 106] on span "Library" at bounding box center [48, 106] width 30 height 14
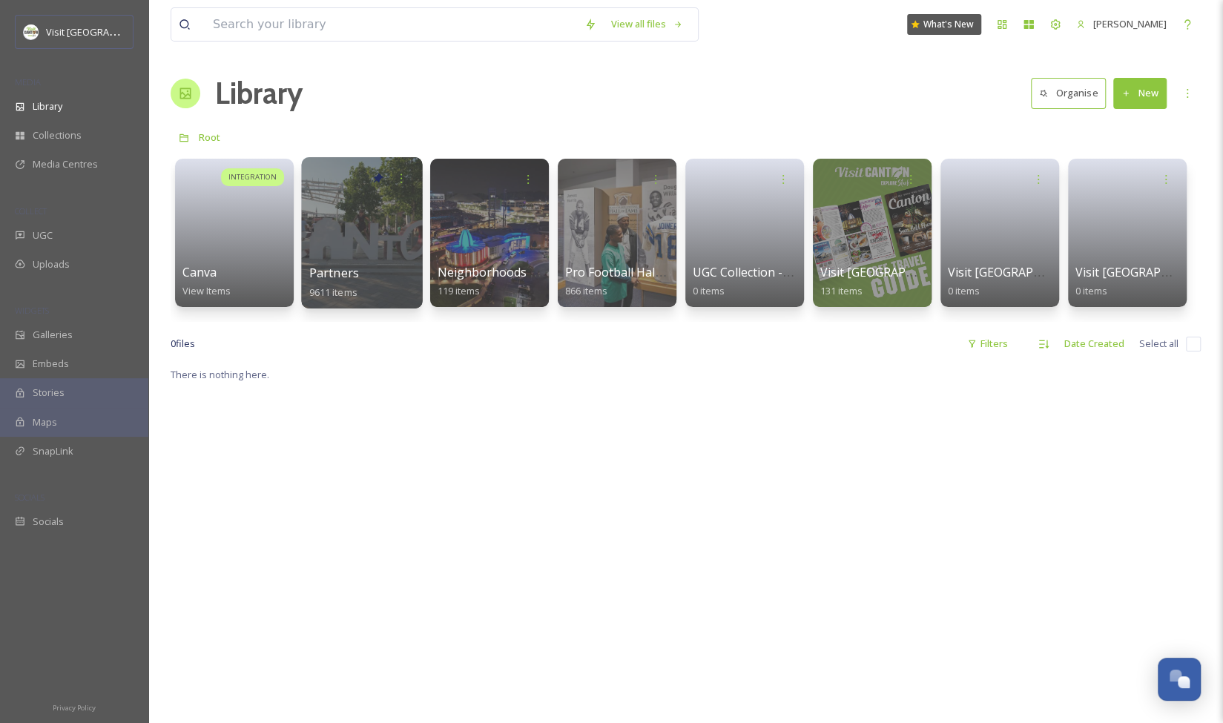
click at [325, 241] on div at bounding box center [361, 232] width 121 height 151
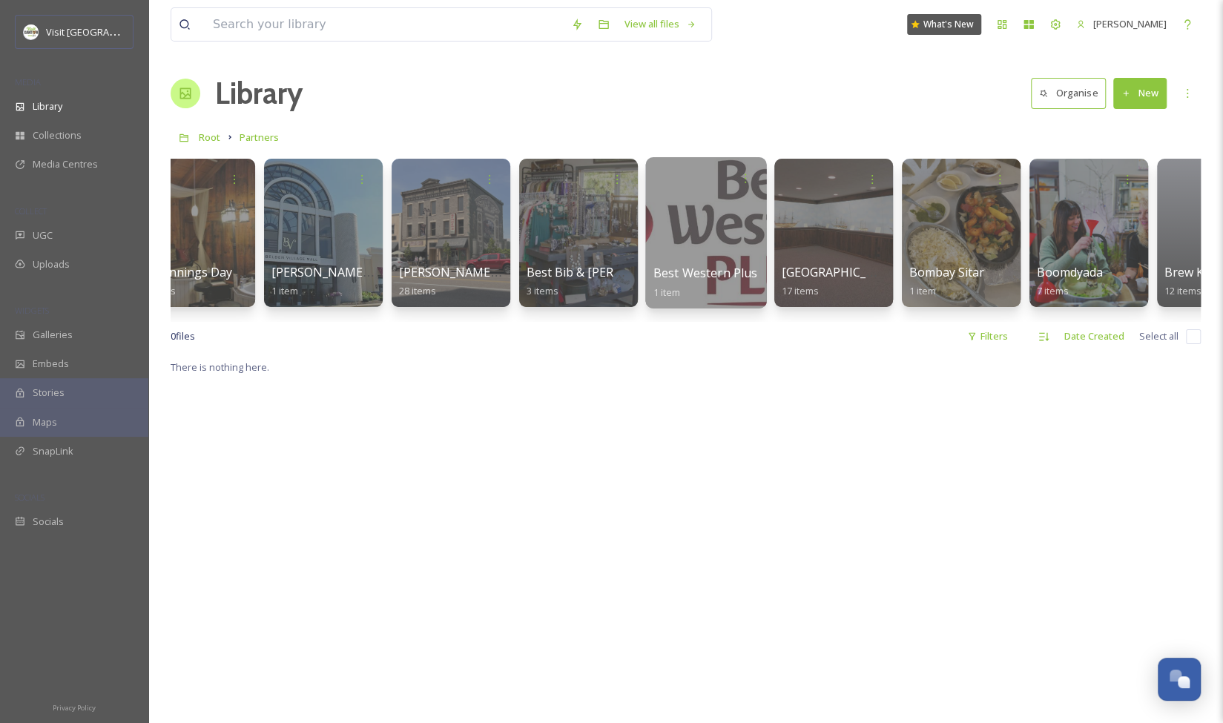
scroll to position [0, 3585]
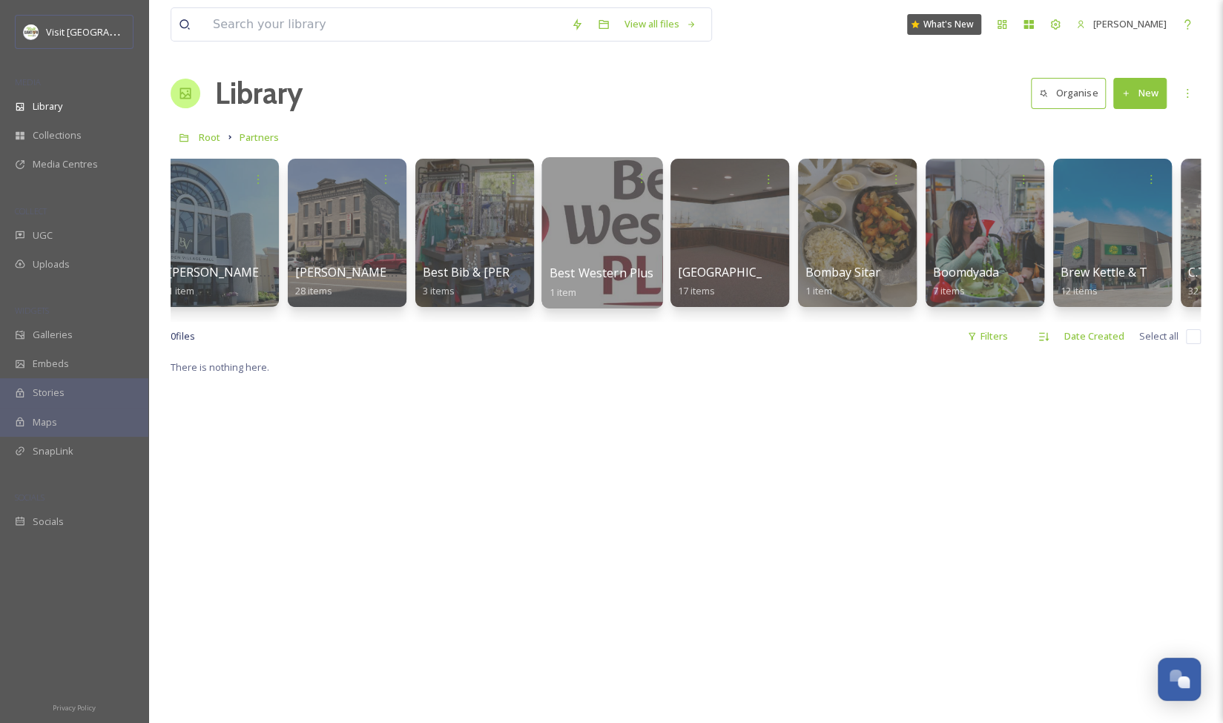
click at [601, 219] on div at bounding box center [601, 232] width 121 height 151
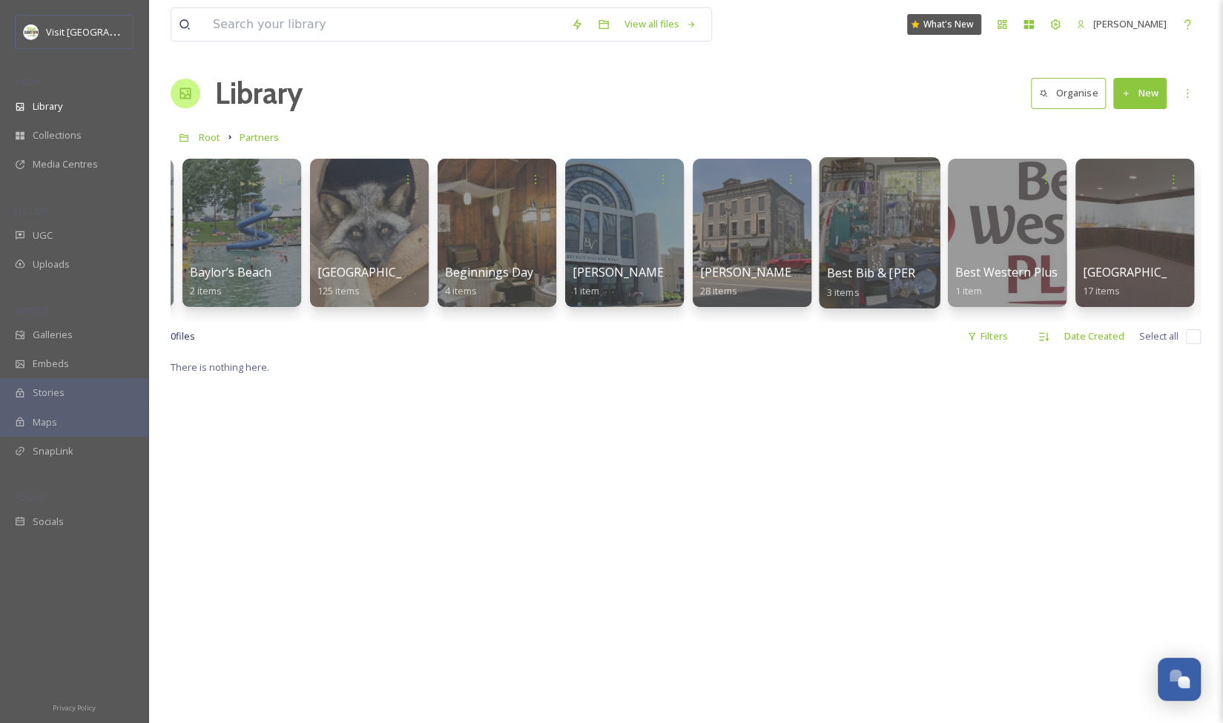
scroll to position [0, 3181]
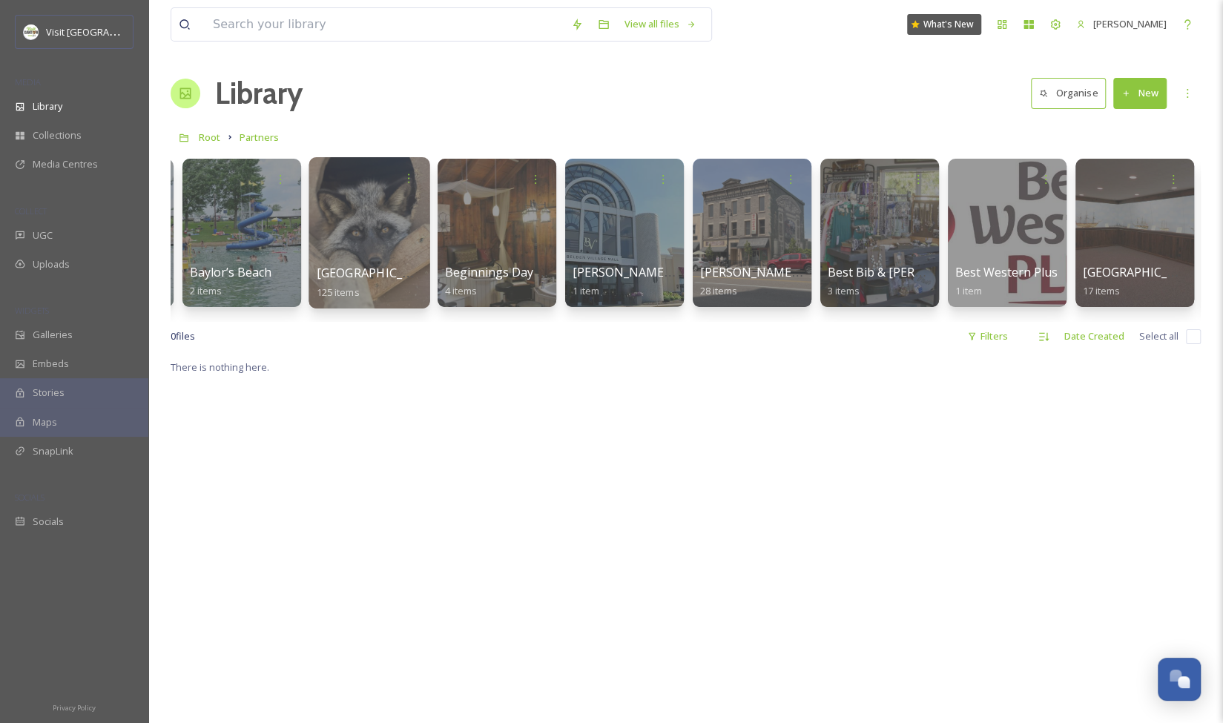
click at [348, 239] on div at bounding box center [368, 232] width 121 height 151
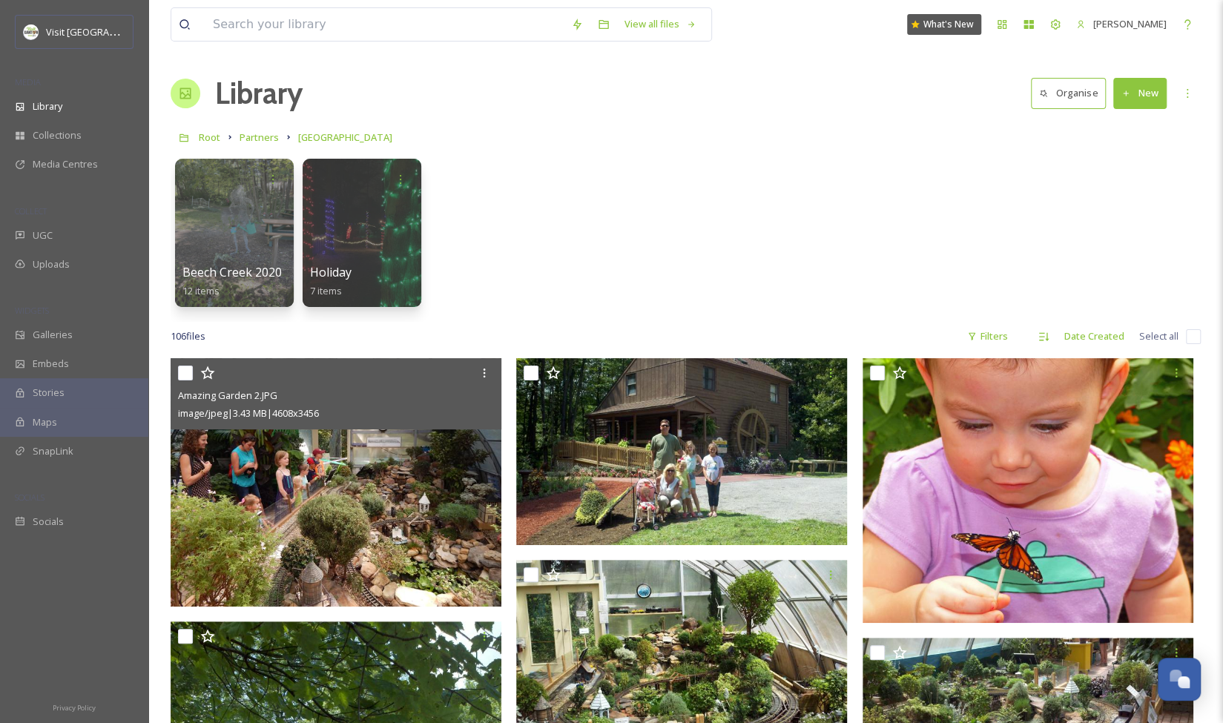
click at [410, 480] on img at bounding box center [336, 482] width 331 height 248
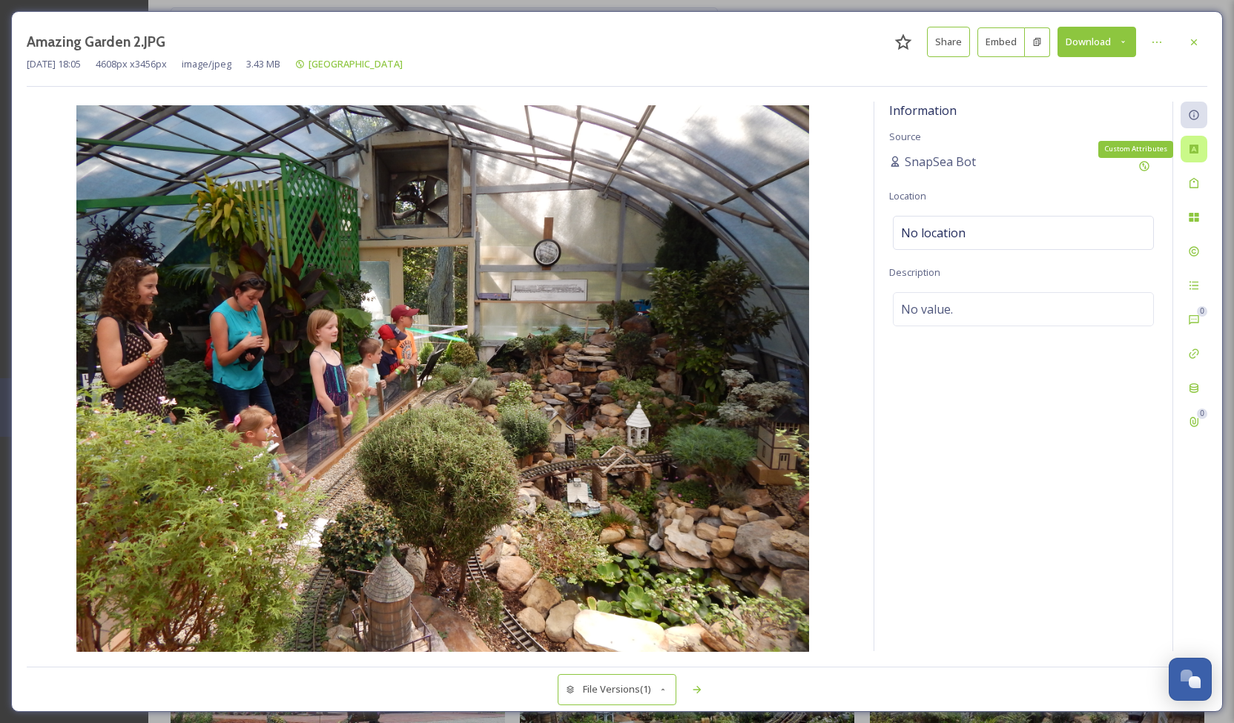
click at [1193, 151] on icon at bounding box center [1193, 149] width 9 height 9
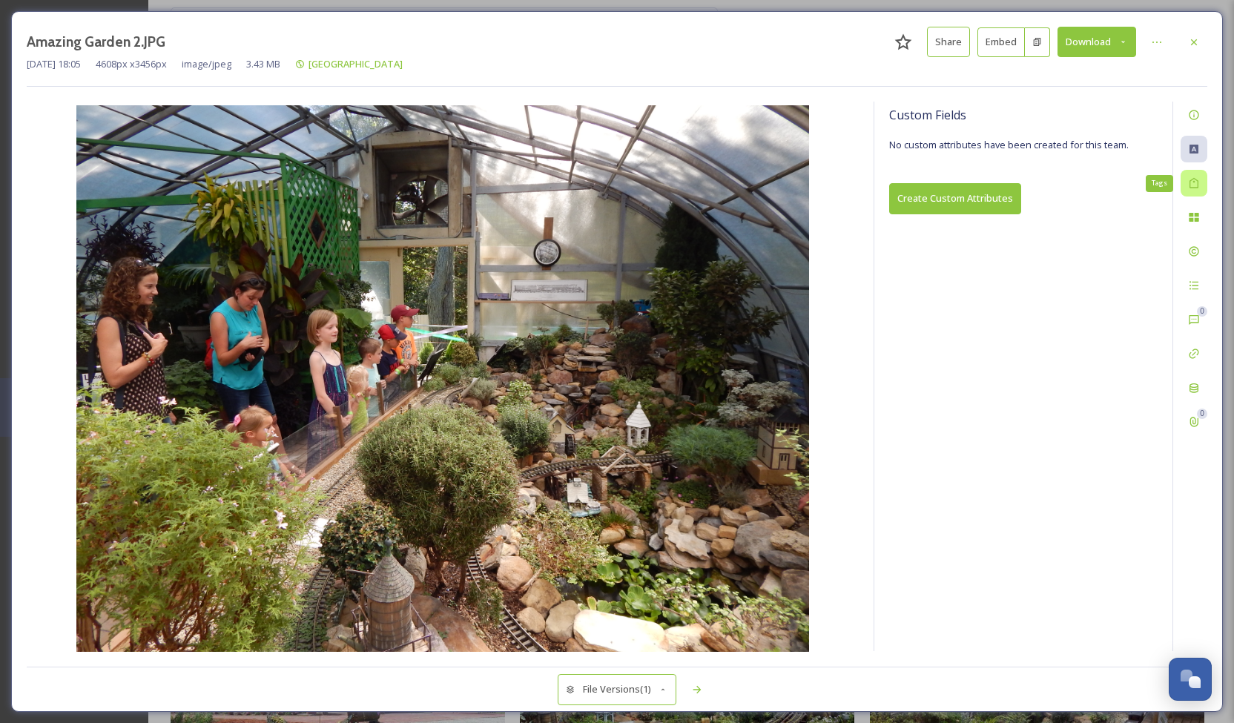
click at [1200, 181] on div "Tags" at bounding box center [1193, 183] width 27 height 27
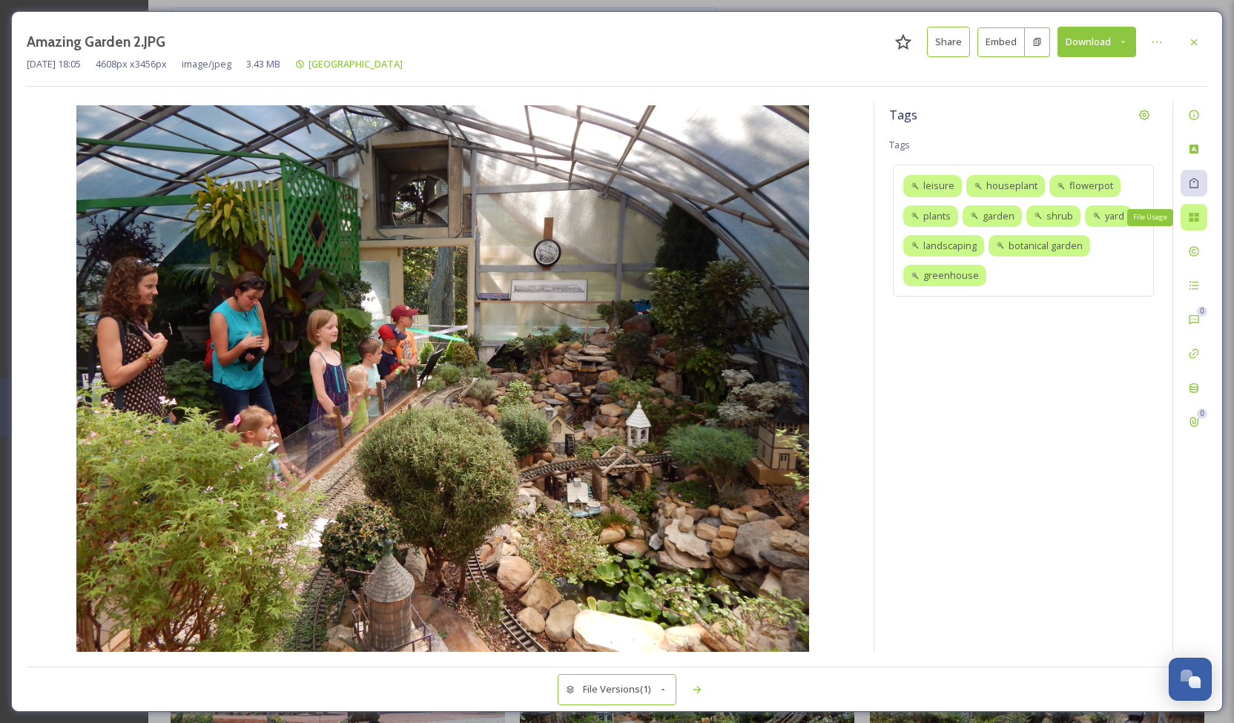
click at [1193, 221] on icon at bounding box center [1194, 217] width 12 height 12
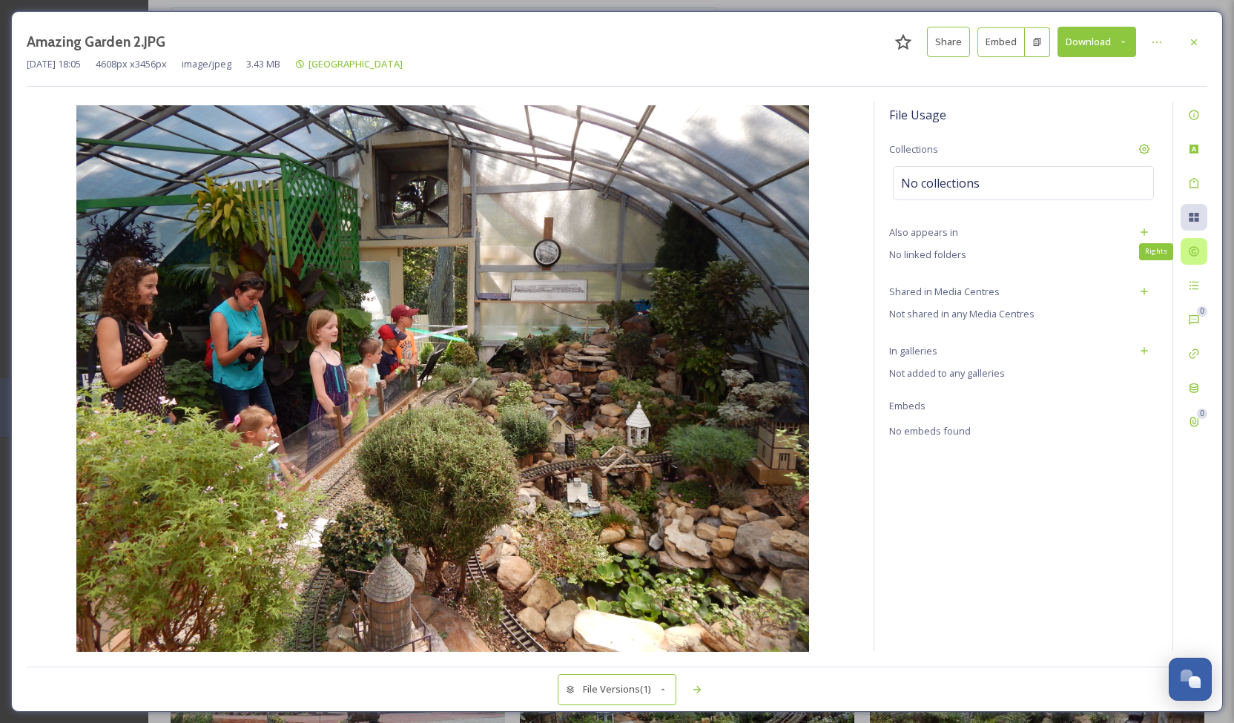
click at [1192, 256] on icon at bounding box center [1194, 251] width 12 height 12
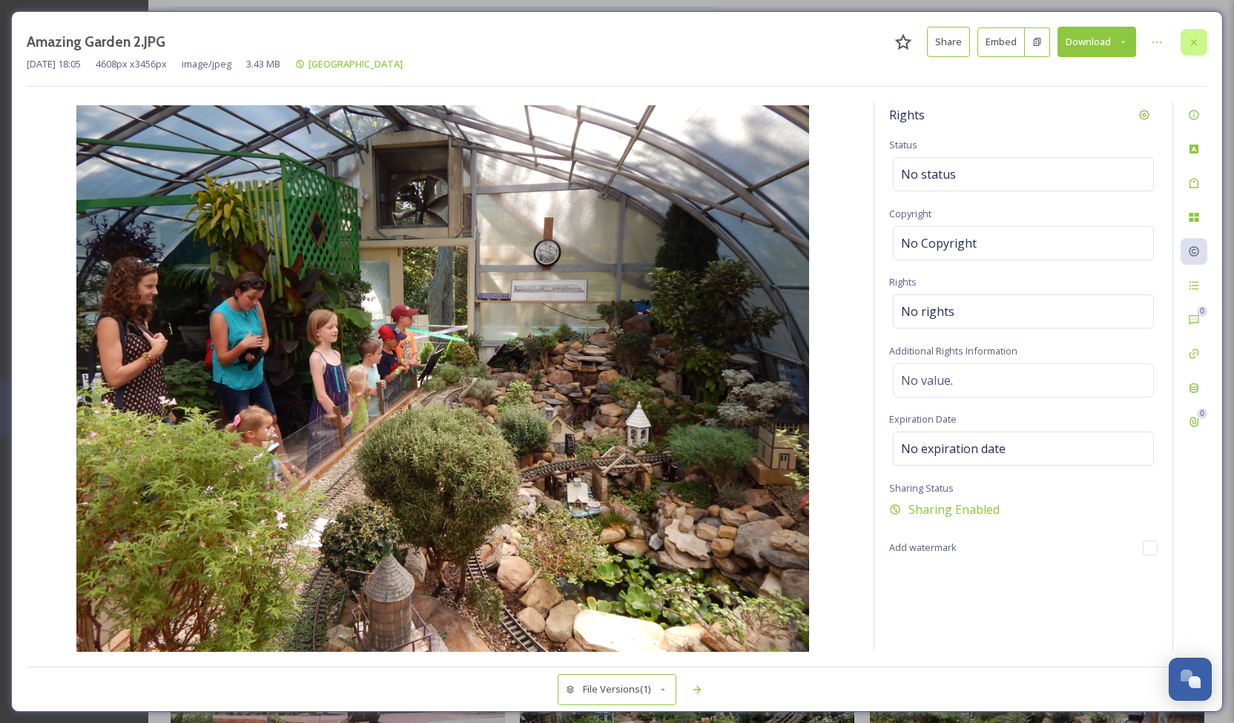
click at [1192, 36] on icon at bounding box center [1194, 42] width 12 height 12
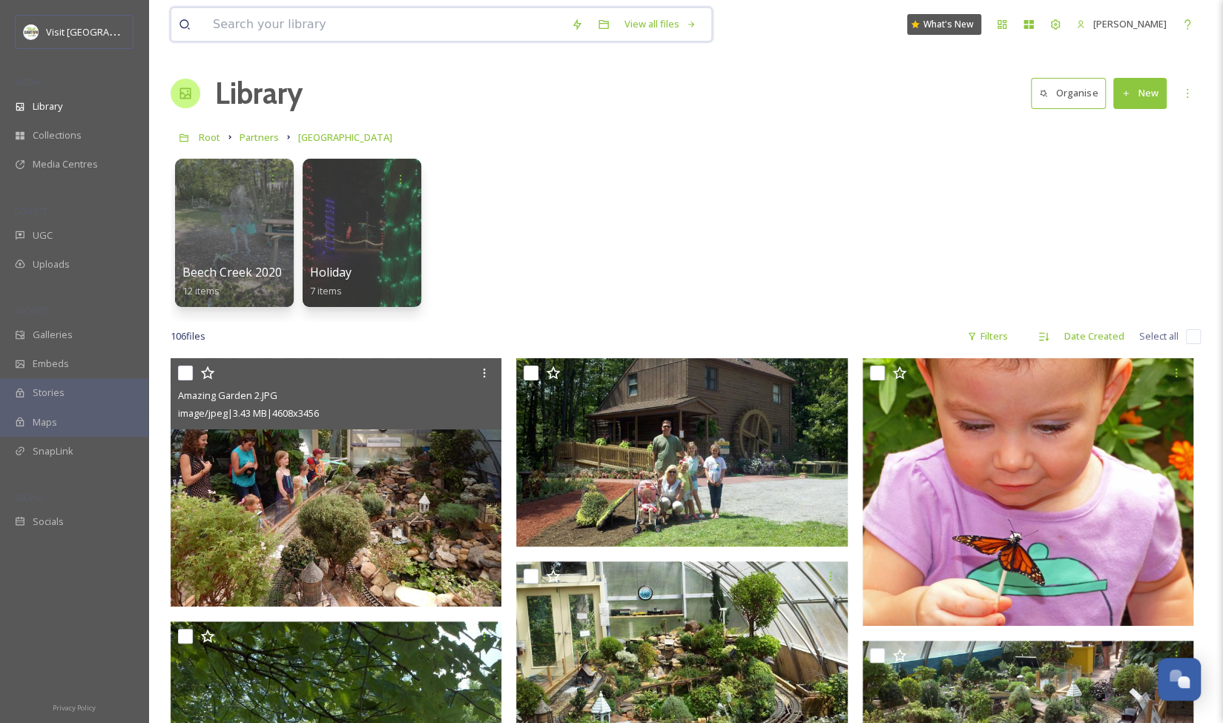
click at [449, 24] on input at bounding box center [384, 24] width 358 height 33
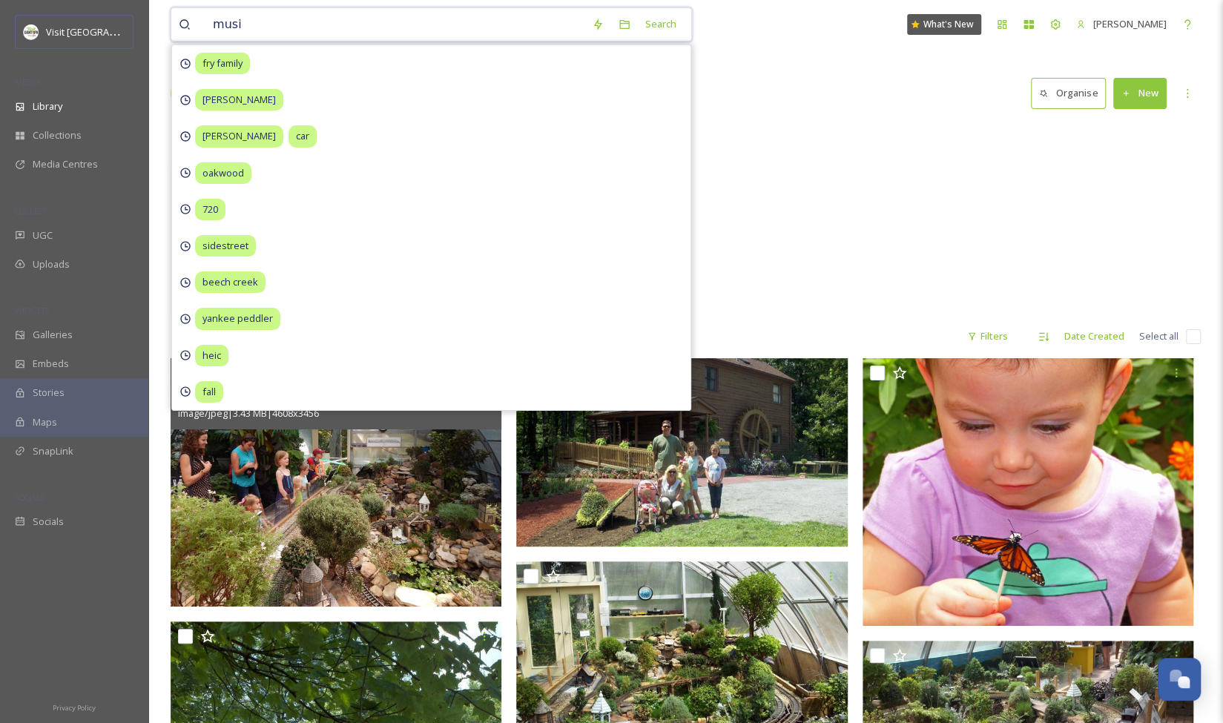
type input "music"
